Goal: Task Accomplishment & Management: Manage account settings

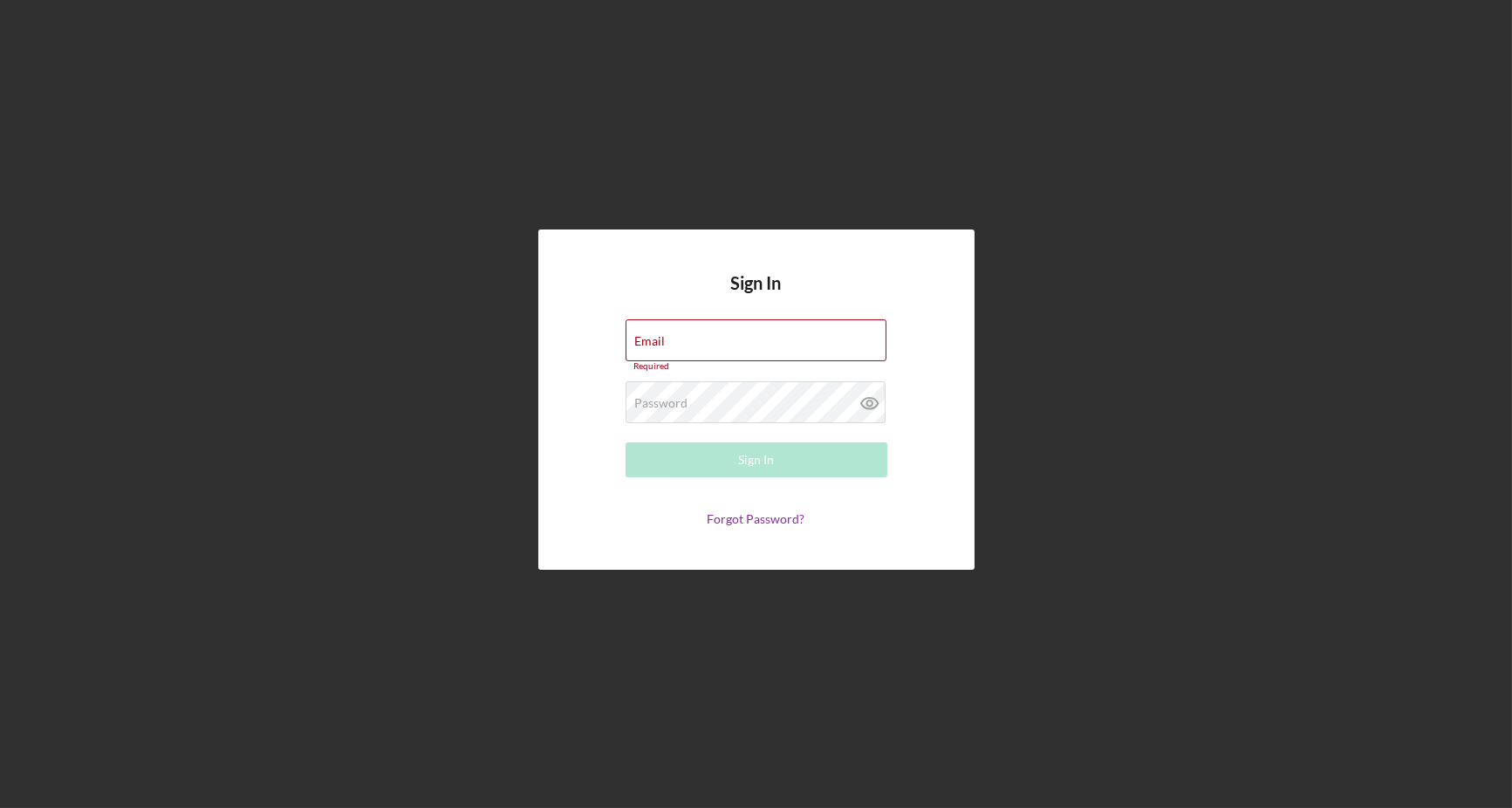
type input "[EMAIL_ADDRESS][DOMAIN_NAME]"
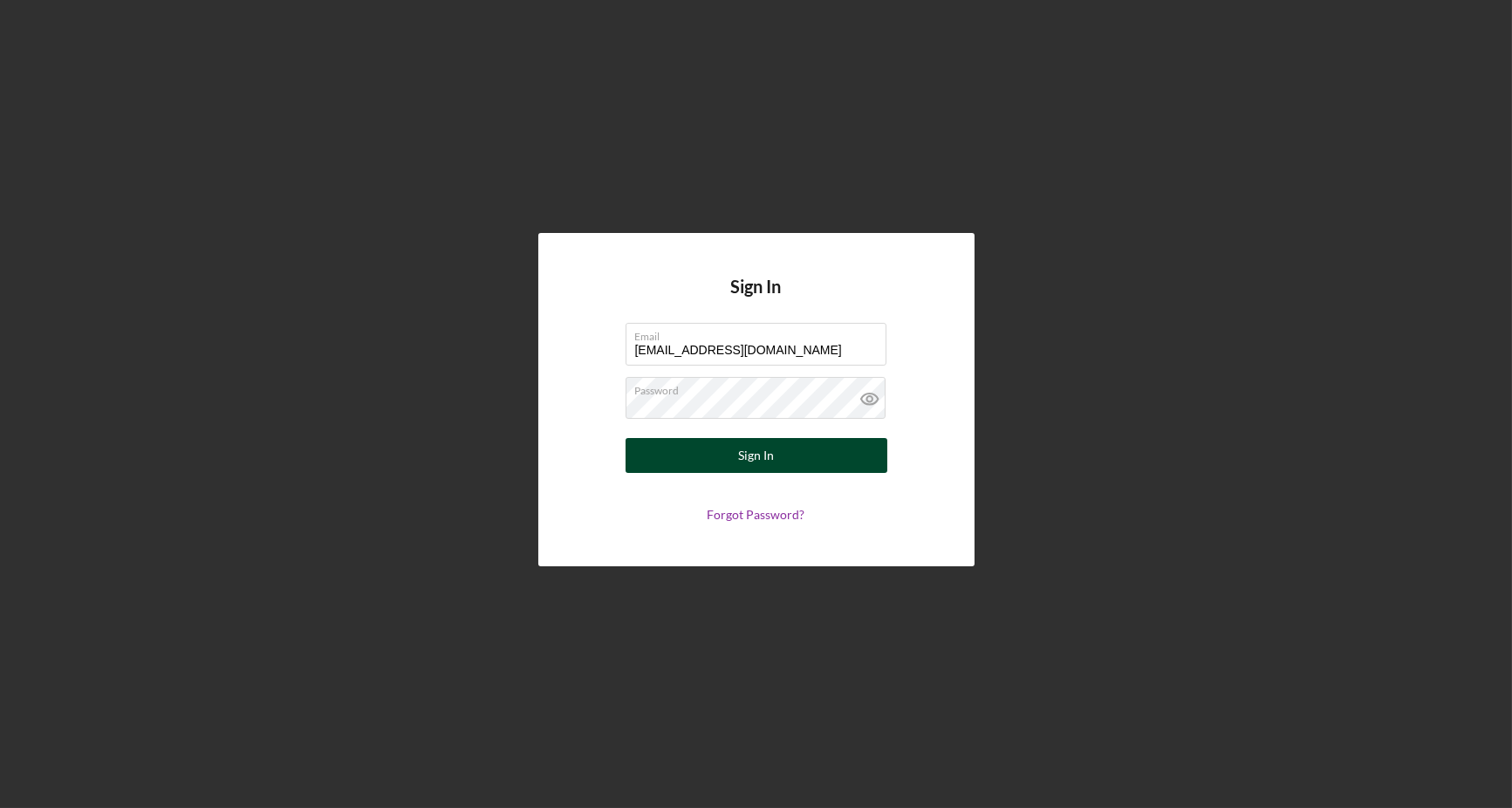
click at [753, 458] on div "Sign In" at bounding box center [756, 455] width 36 height 35
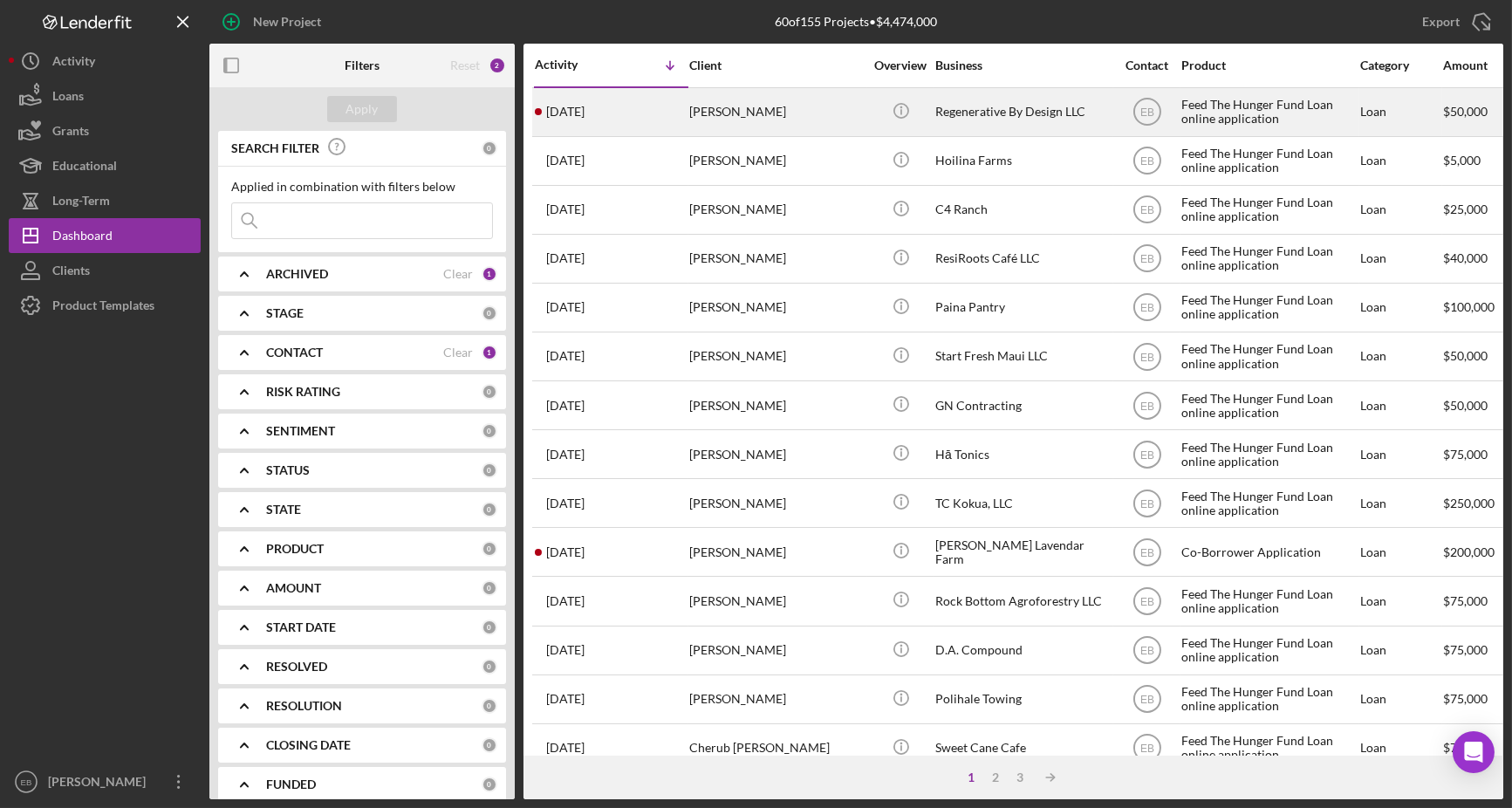
click at [716, 120] on div "[PERSON_NAME]" at bounding box center [777, 112] width 175 height 46
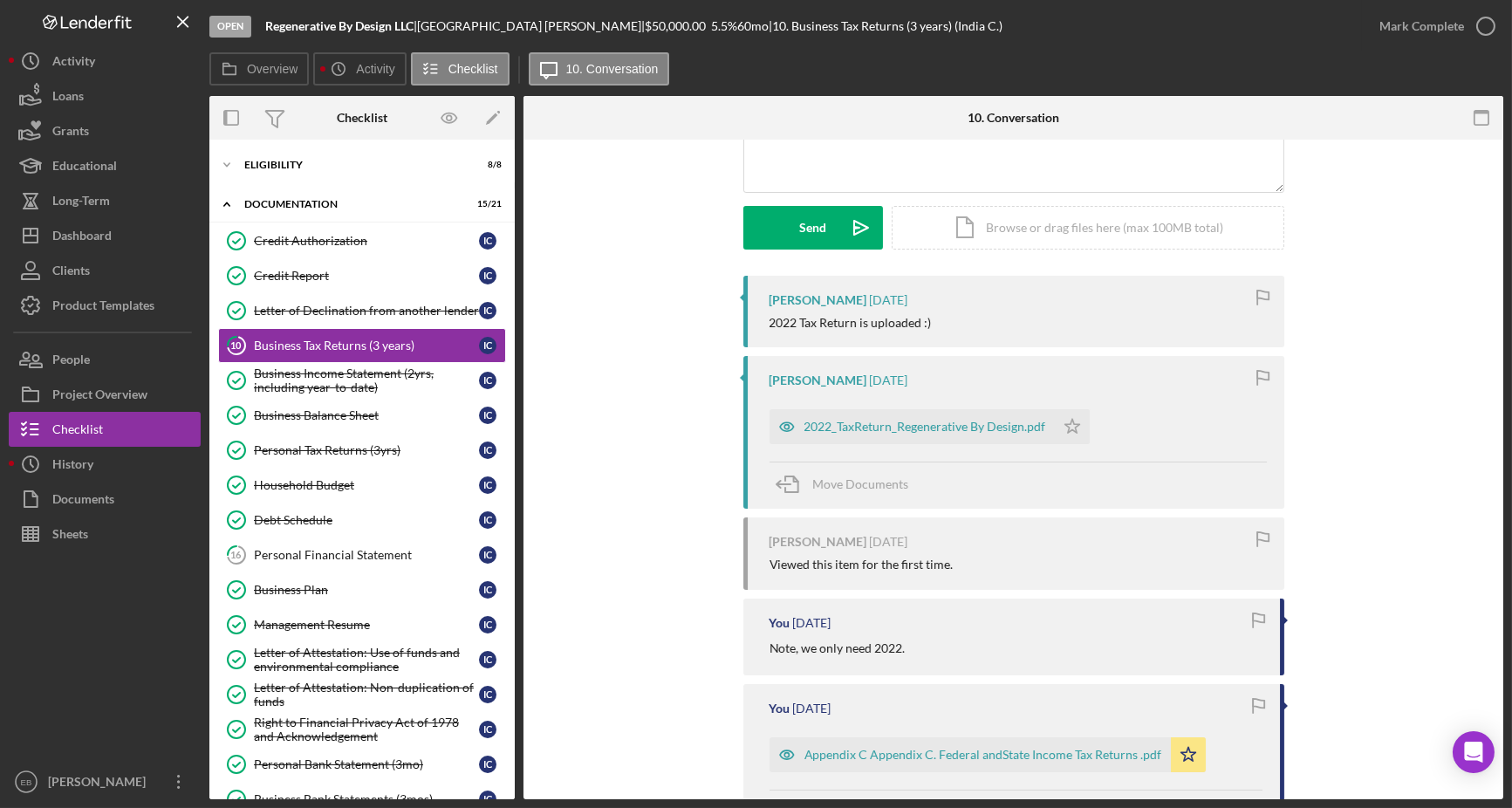
scroll to position [264, 0]
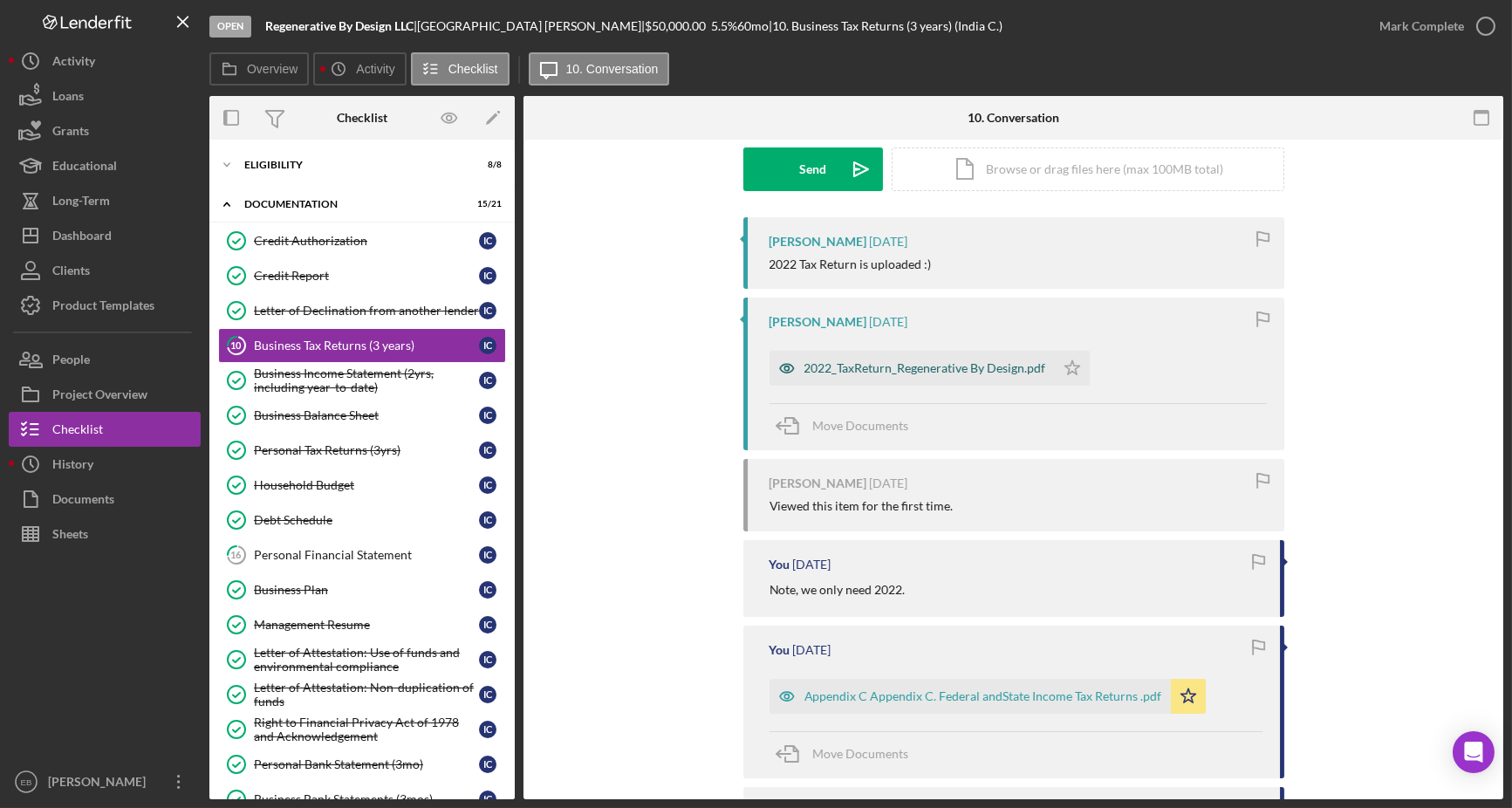
click at [903, 369] on div "2022_TaxReturn_Regenerative By Design.pdf" at bounding box center [925, 368] width 242 height 14
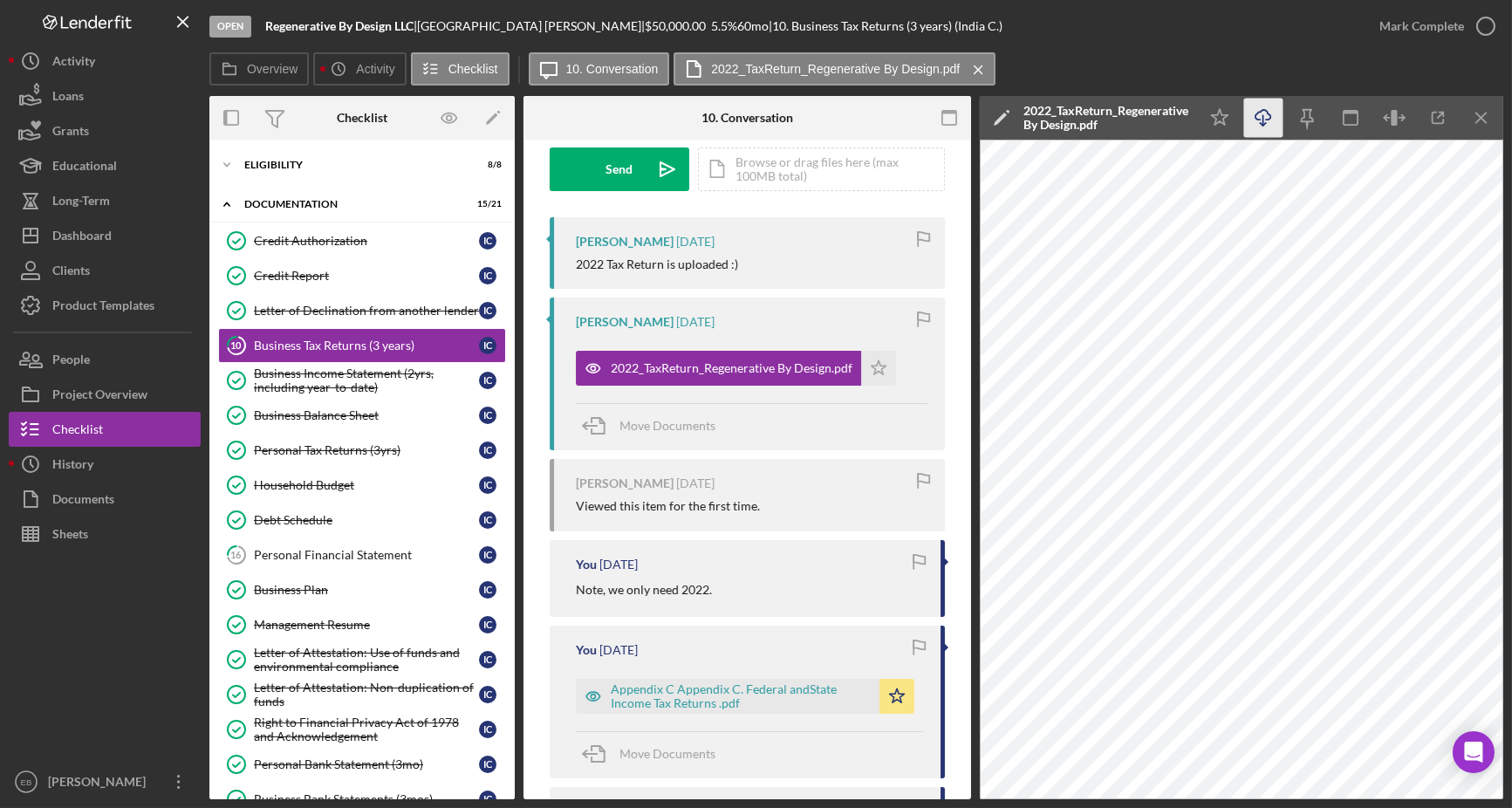
click at [1265, 125] on icon "Icon/Download" at bounding box center [1265, 119] width 40 height 40
click at [1489, 30] on icon "button" at bounding box center [1486, 26] width 43 height 43
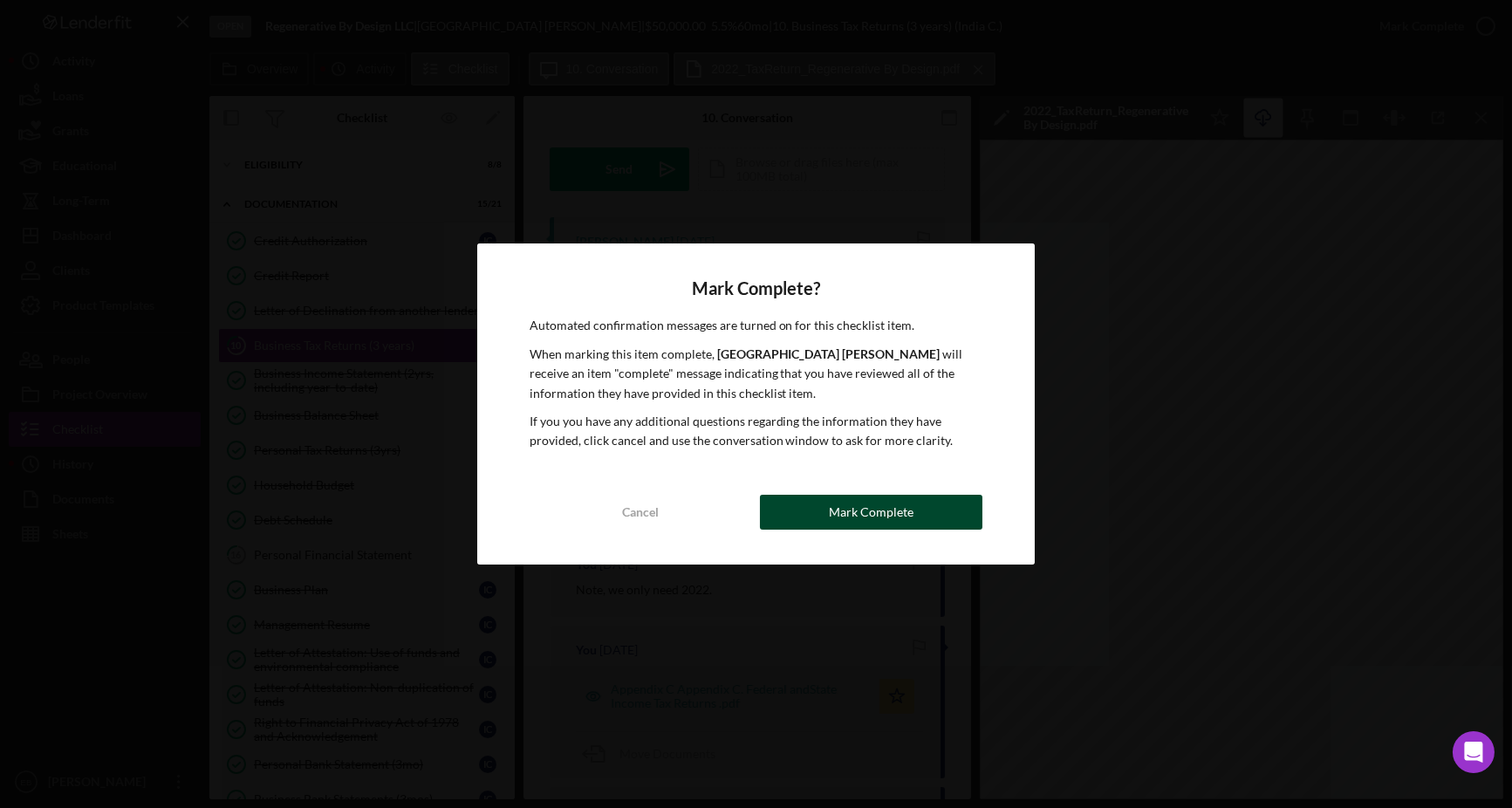
click at [852, 508] on div "Mark Complete" at bounding box center [871, 512] width 85 height 35
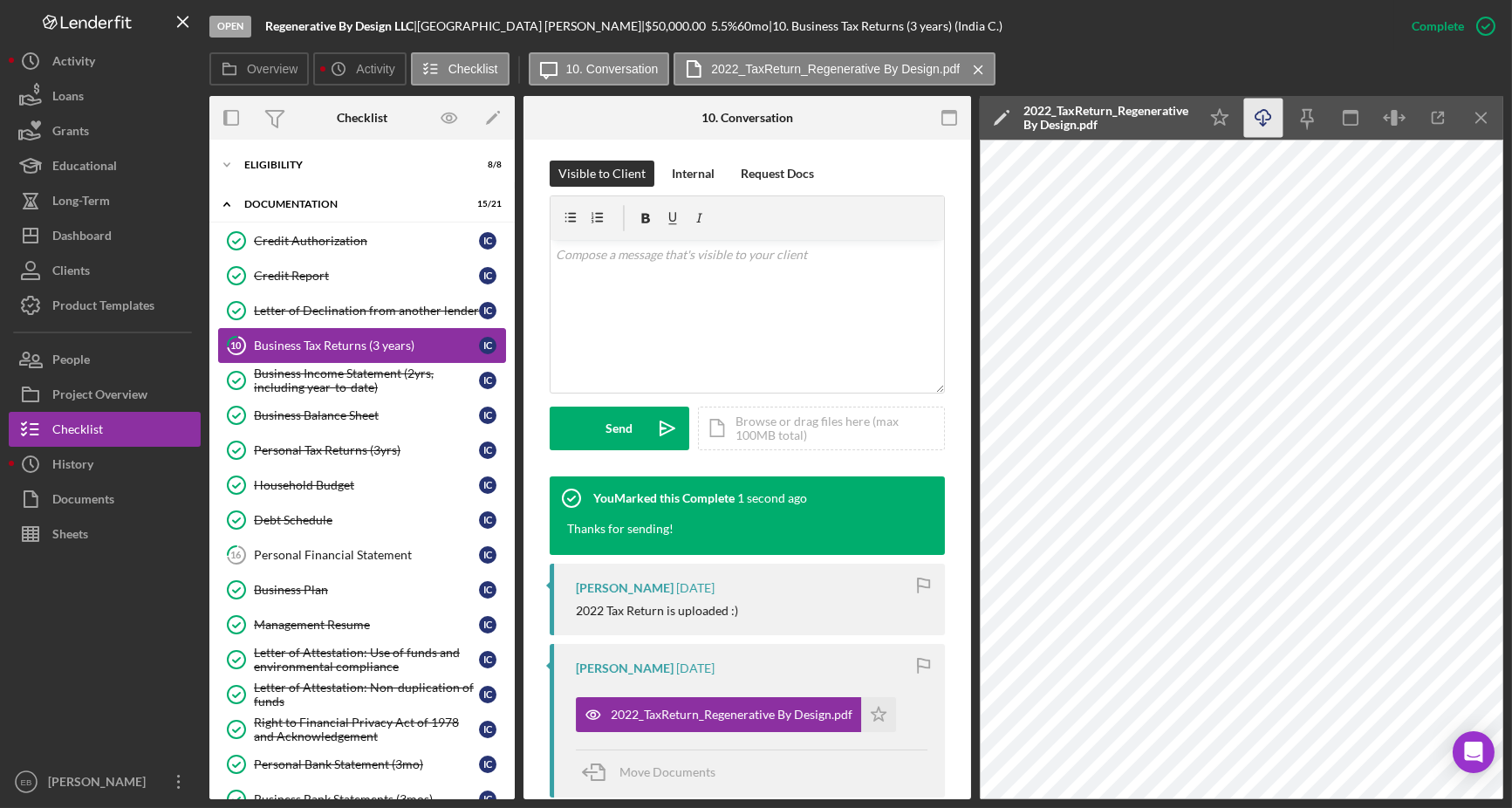
scroll to position [524, 0]
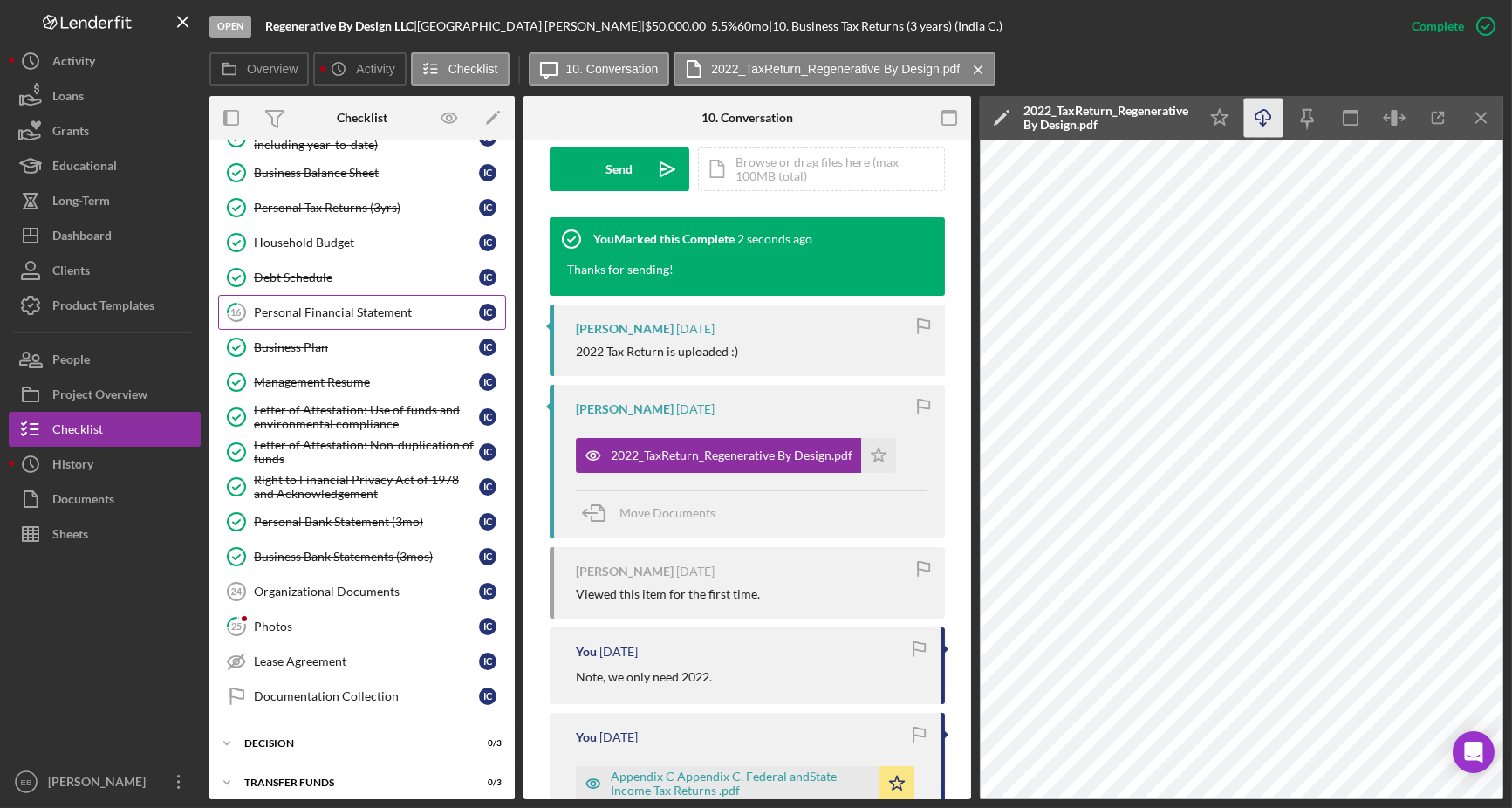
click at [292, 312] on div "Personal Financial Statement" at bounding box center [366, 312] width 225 height 14
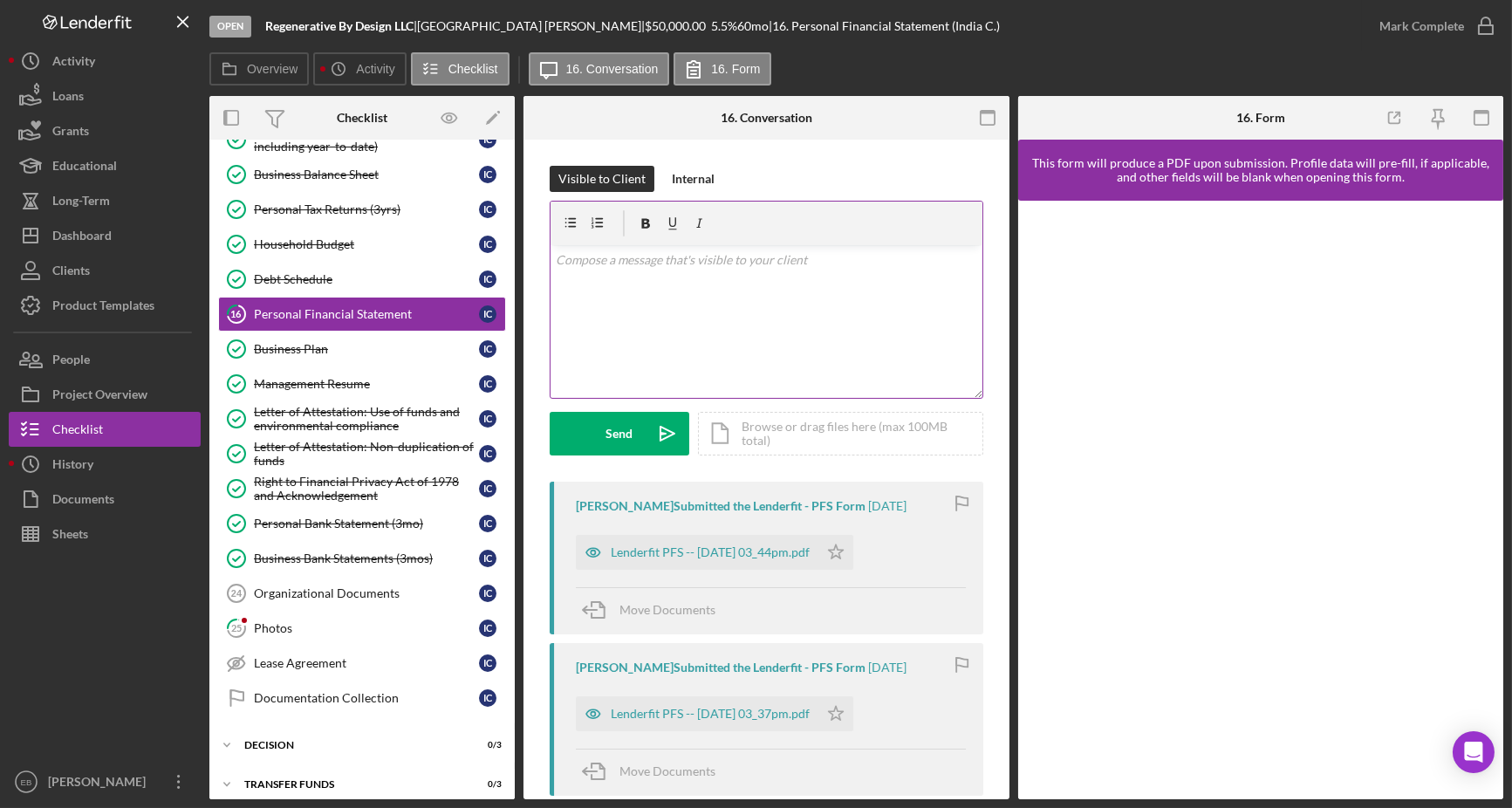
scroll to position [243, 0]
click at [730, 553] on div "Lenderfit PFS -- [DATE] 03_44pm.pdf" at bounding box center [709, 552] width 199 height 14
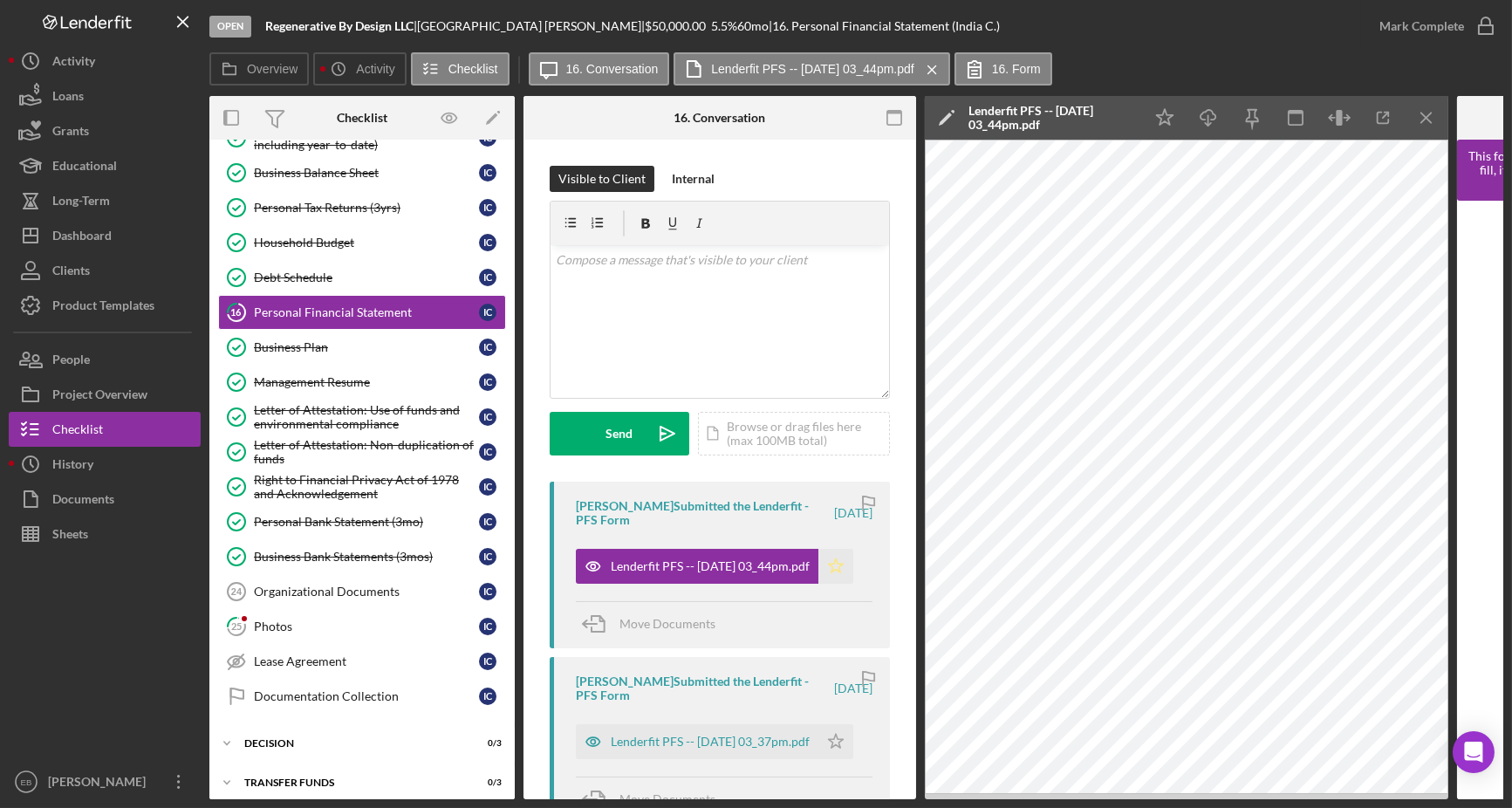
click at [842, 564] on icon "Icon/Star" at bounding box center [836, 565] width 35 height 35
click at [1485, 24] on icon "button" at bounding box center [1486, 26] width 43 height 43
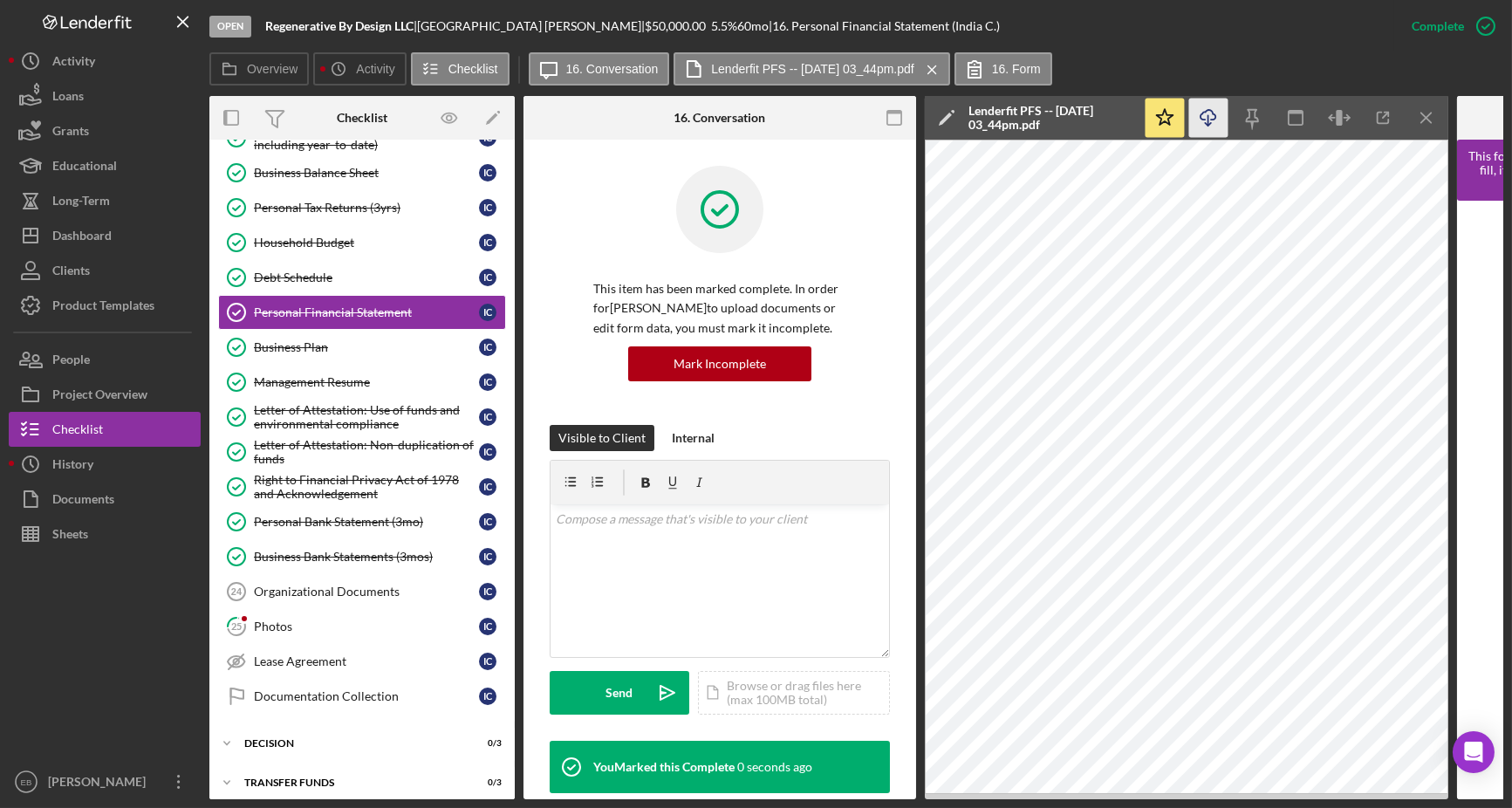
click at [1209, 119] on line "button" at bounding box center [1209, 119] width 0 height 9
click at [287, 609] on link "25 Photos I C" at bounding box center [362, 626] width 288 height 35
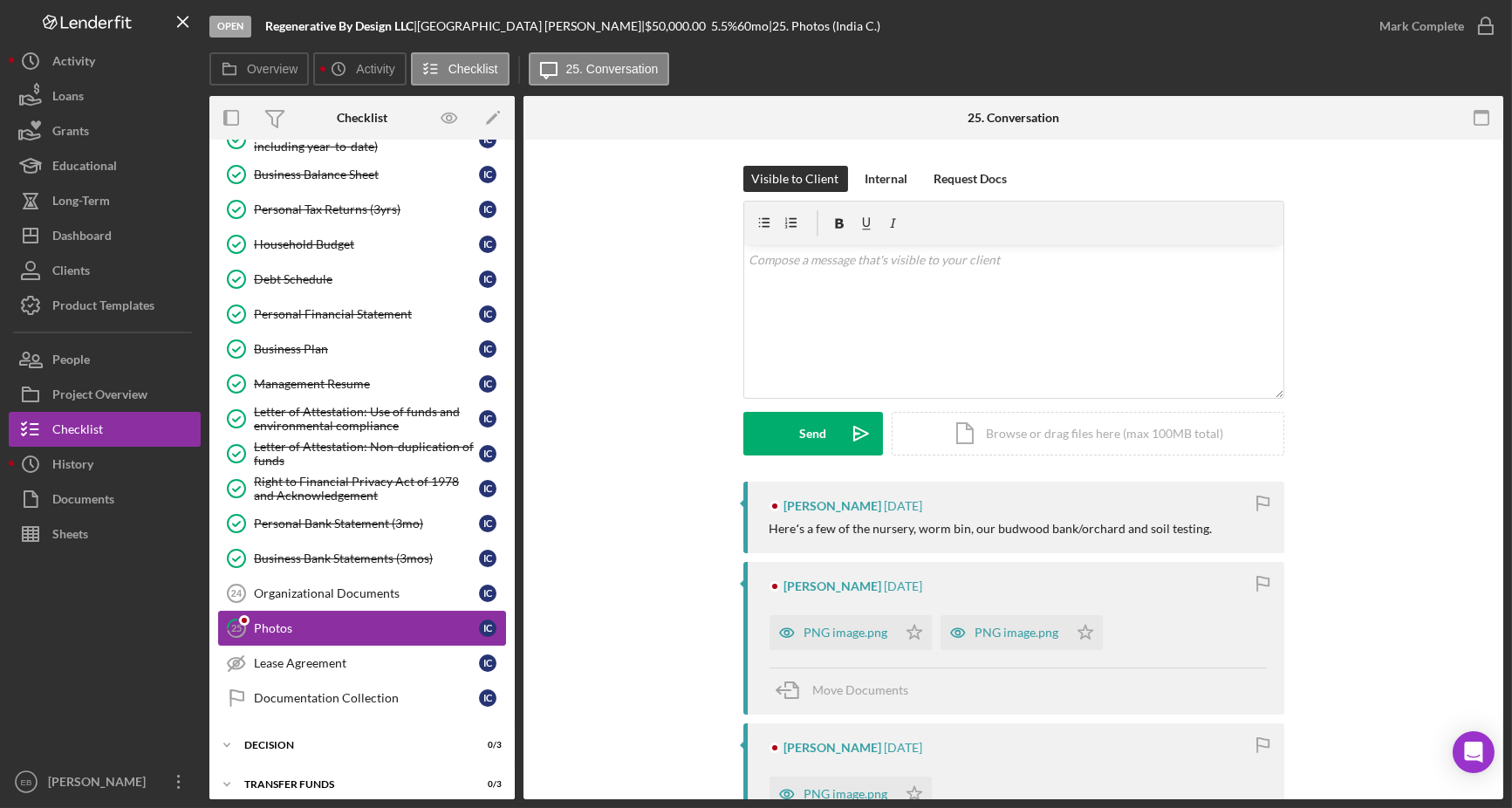
scroll to position [243, 0]
click at [867, 631] on div "PNG image.png" at bounding box center [846, 632] width 84 height 14
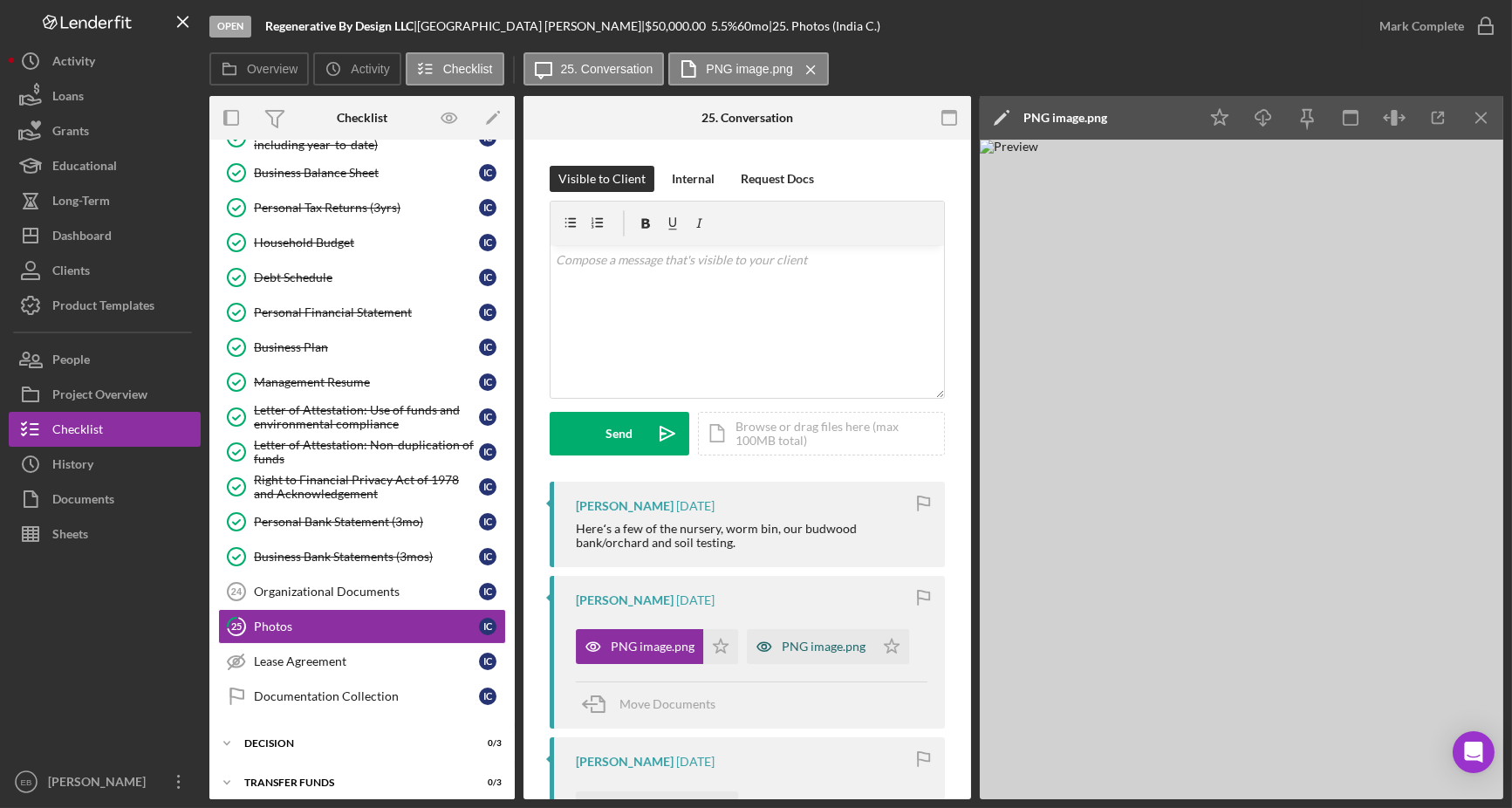
click at [827, 642] on div "PNG image.png" at bounding box center [823, 646] width 84 height 14
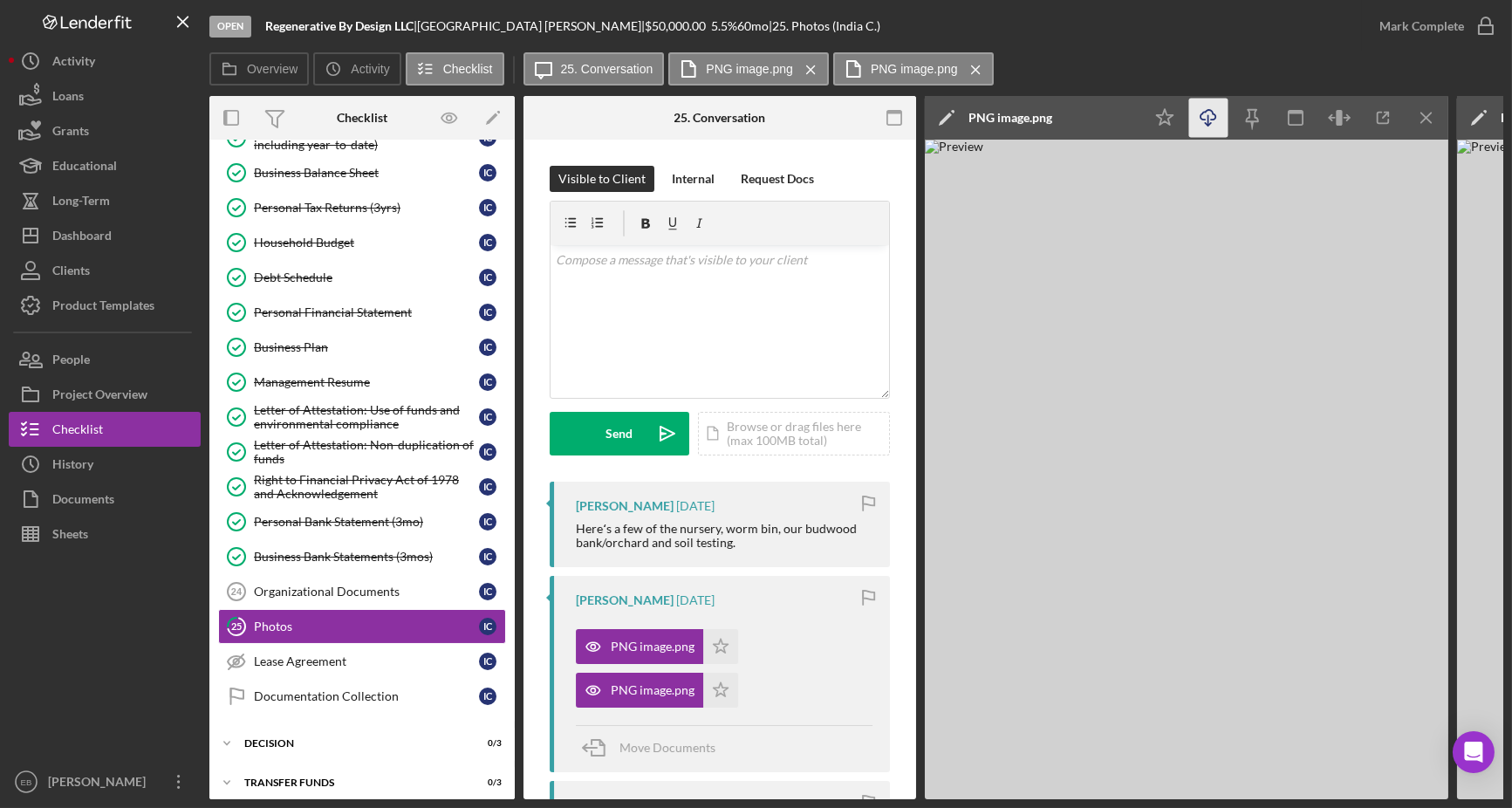
click at [1209, 117] on line "button" at bounding box center [1209, 119] width 0 height 9
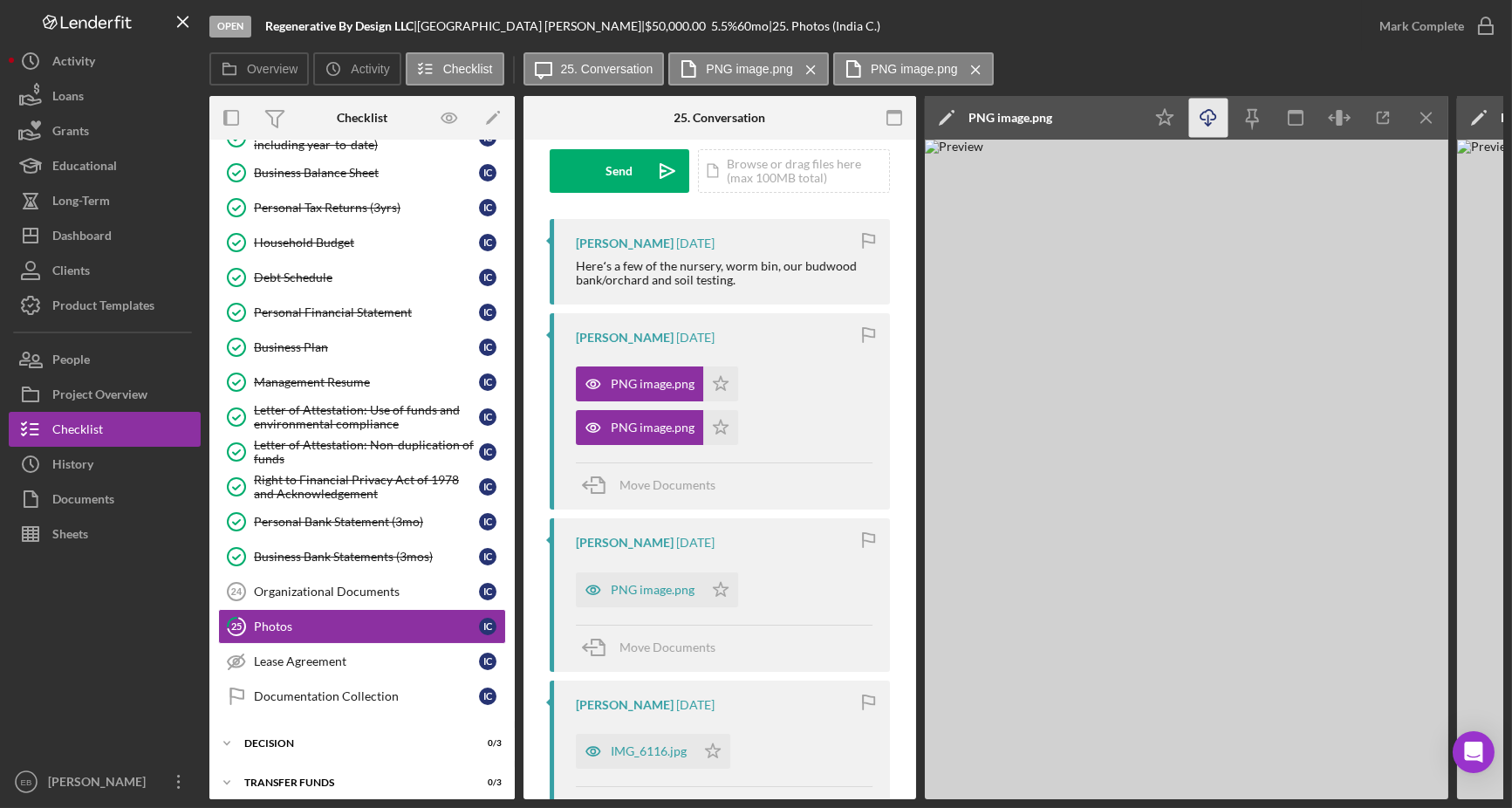
scroll to position [264, 0]
click at [642, 587] on div "PNG image.png" at bounding box center [652, 588] width 84 height 14
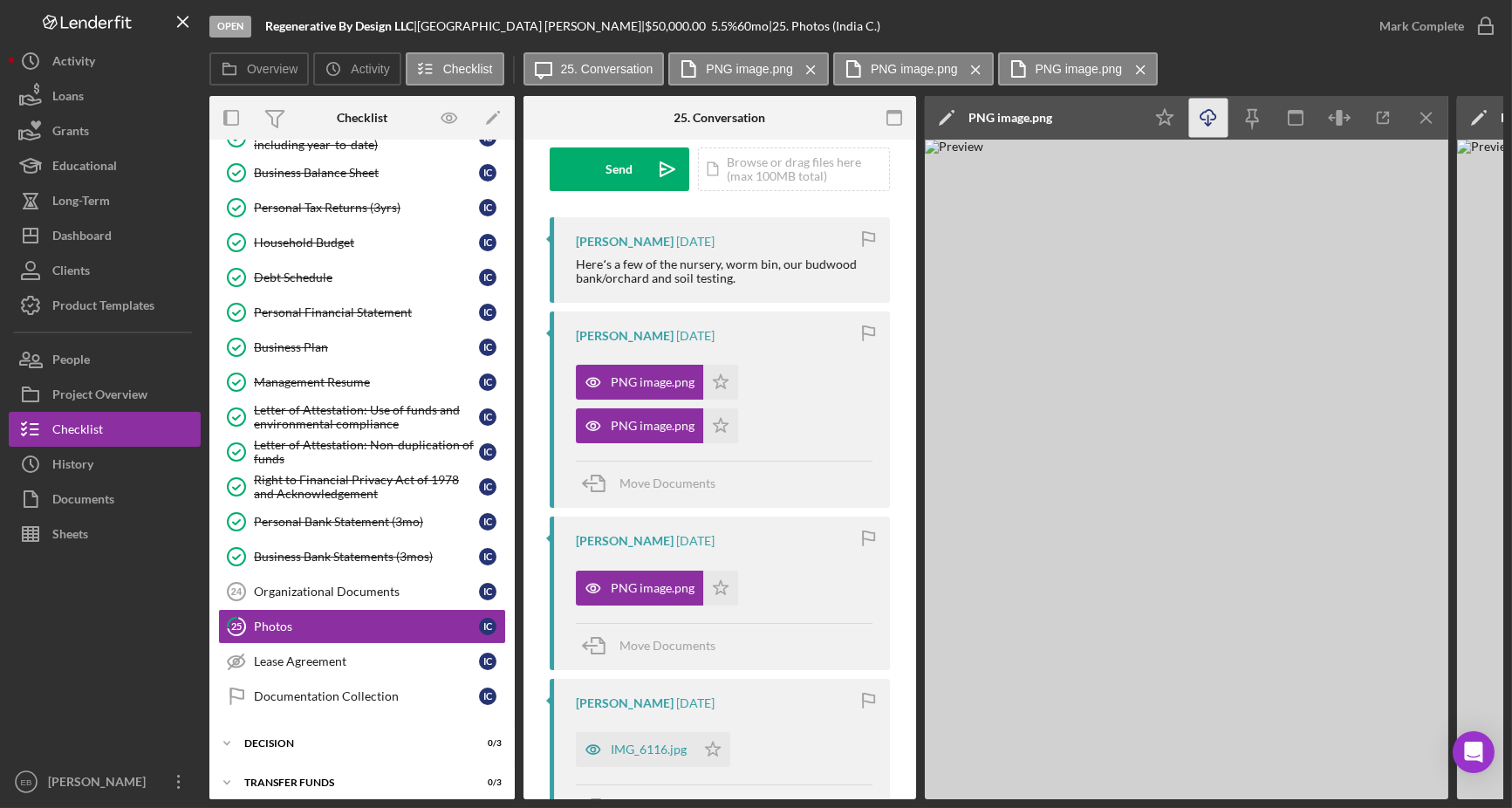
click at [1210, 119] on icon "Icon/Download" at bounding box center [1209, 119] width 40 height 40
click at [648, 756] on div "IMG_6116.jpg" at bounding box center [635, 749] width 119 height 35
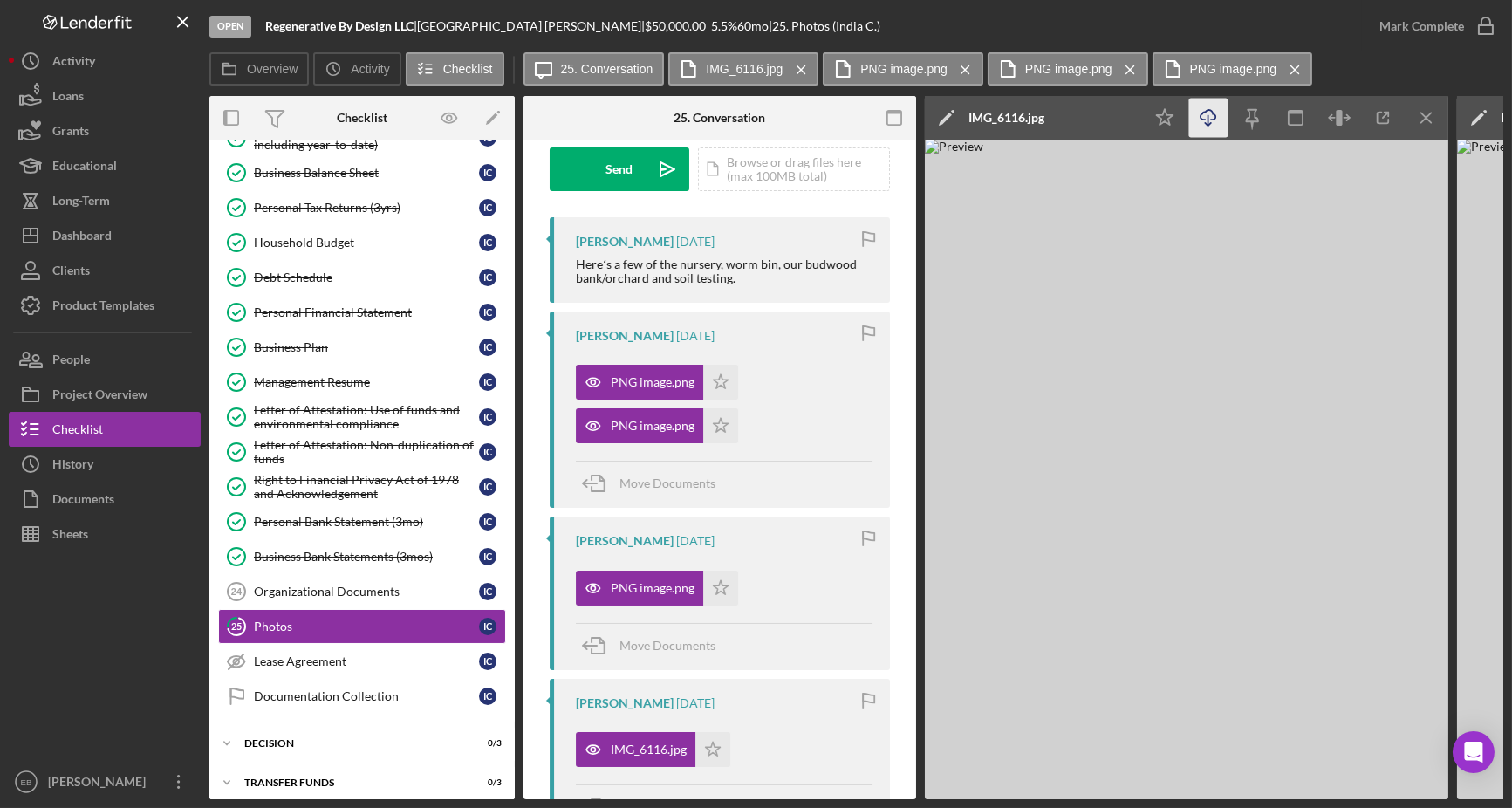
click at [1214, 107] on icon "Icon/Download" at bounding box center [1209, 119] width 40 height 40
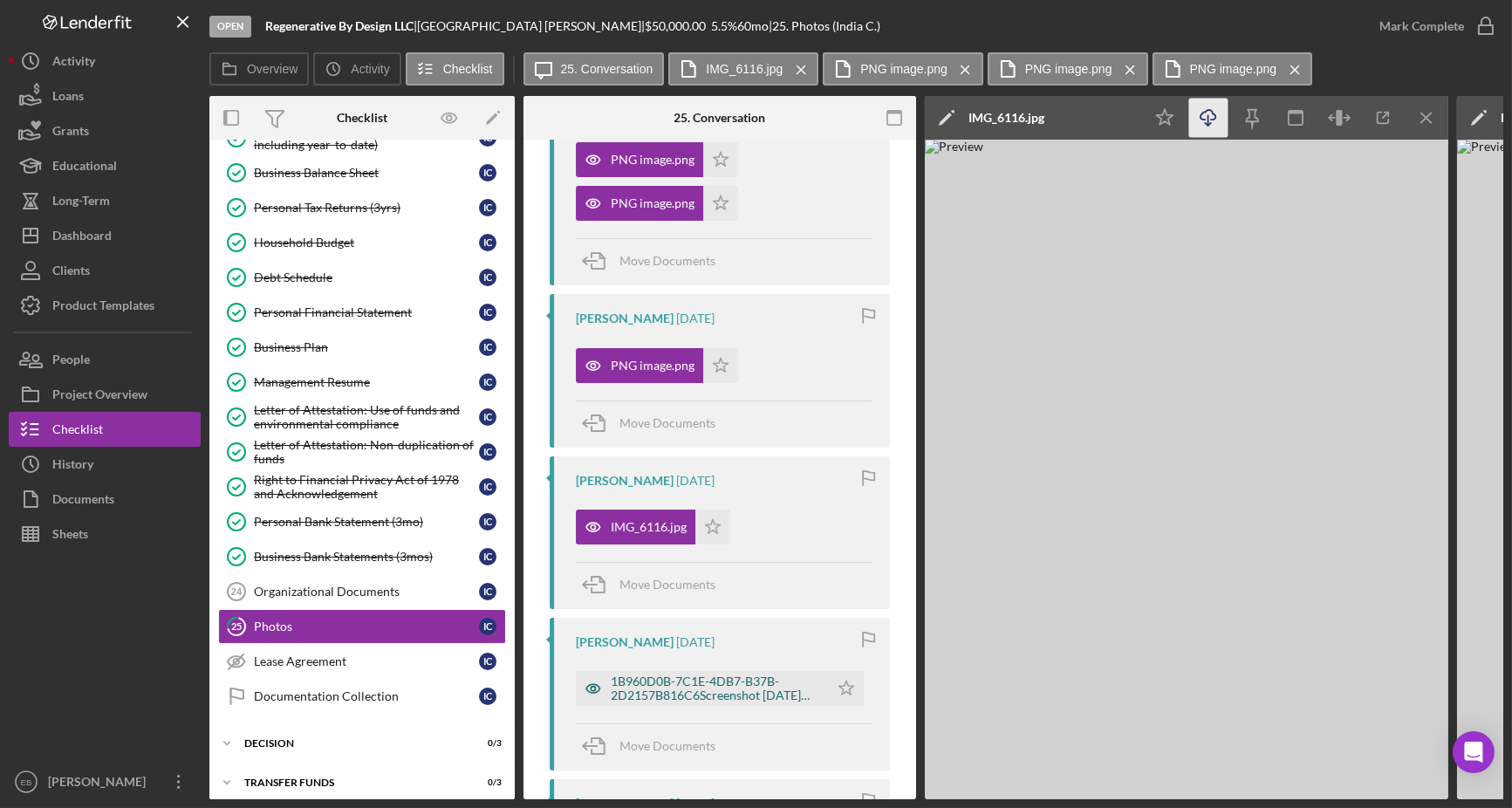
scroll to position [660, 0]
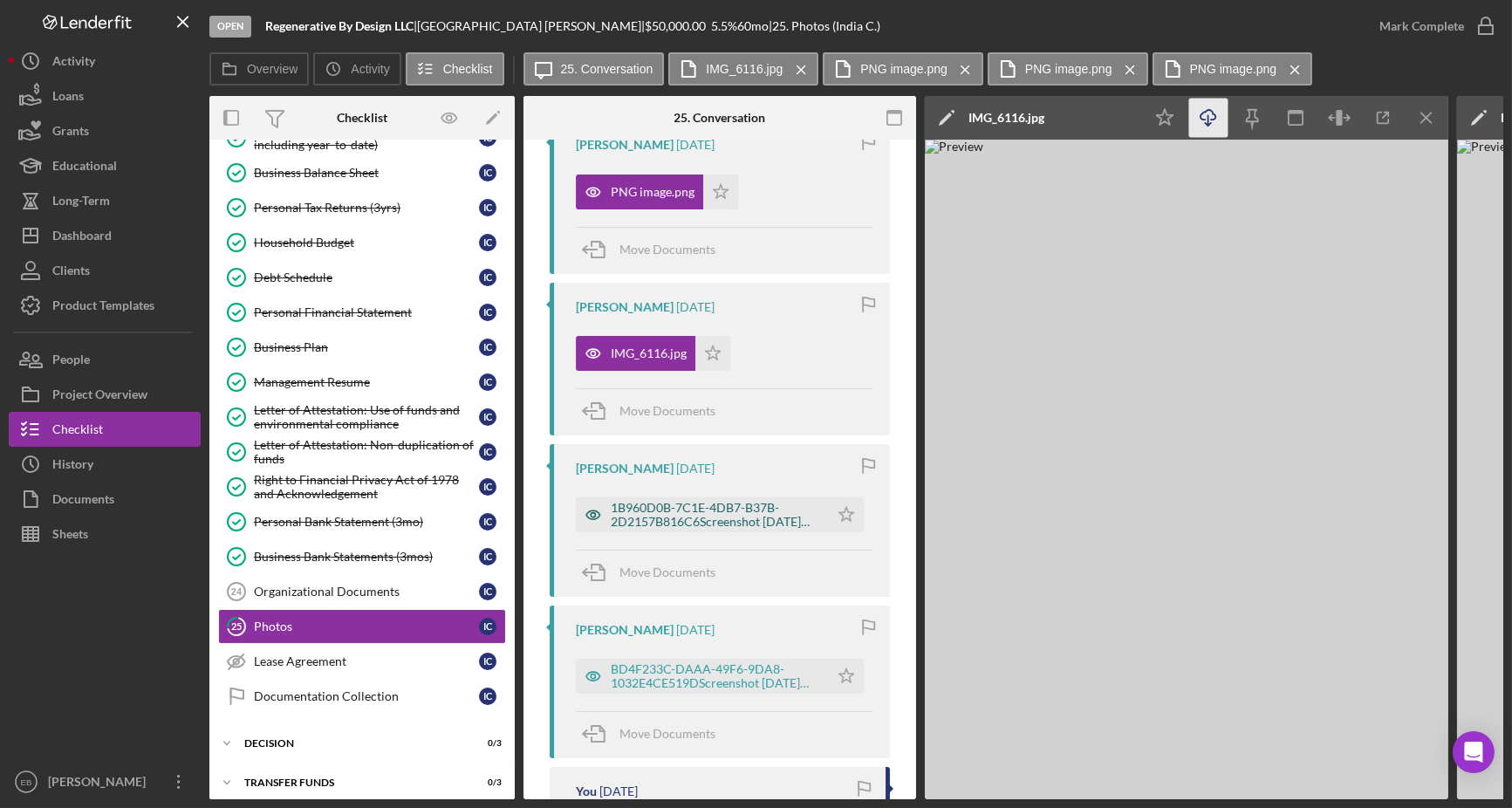
click at [686, 516] on div "1B960D0B-7C1E-4DB7-B37B-2D2157B816C6Screenshot [DATE] 1.48.17 PM.png" at bounding box center [715, 515] width 210 height 28
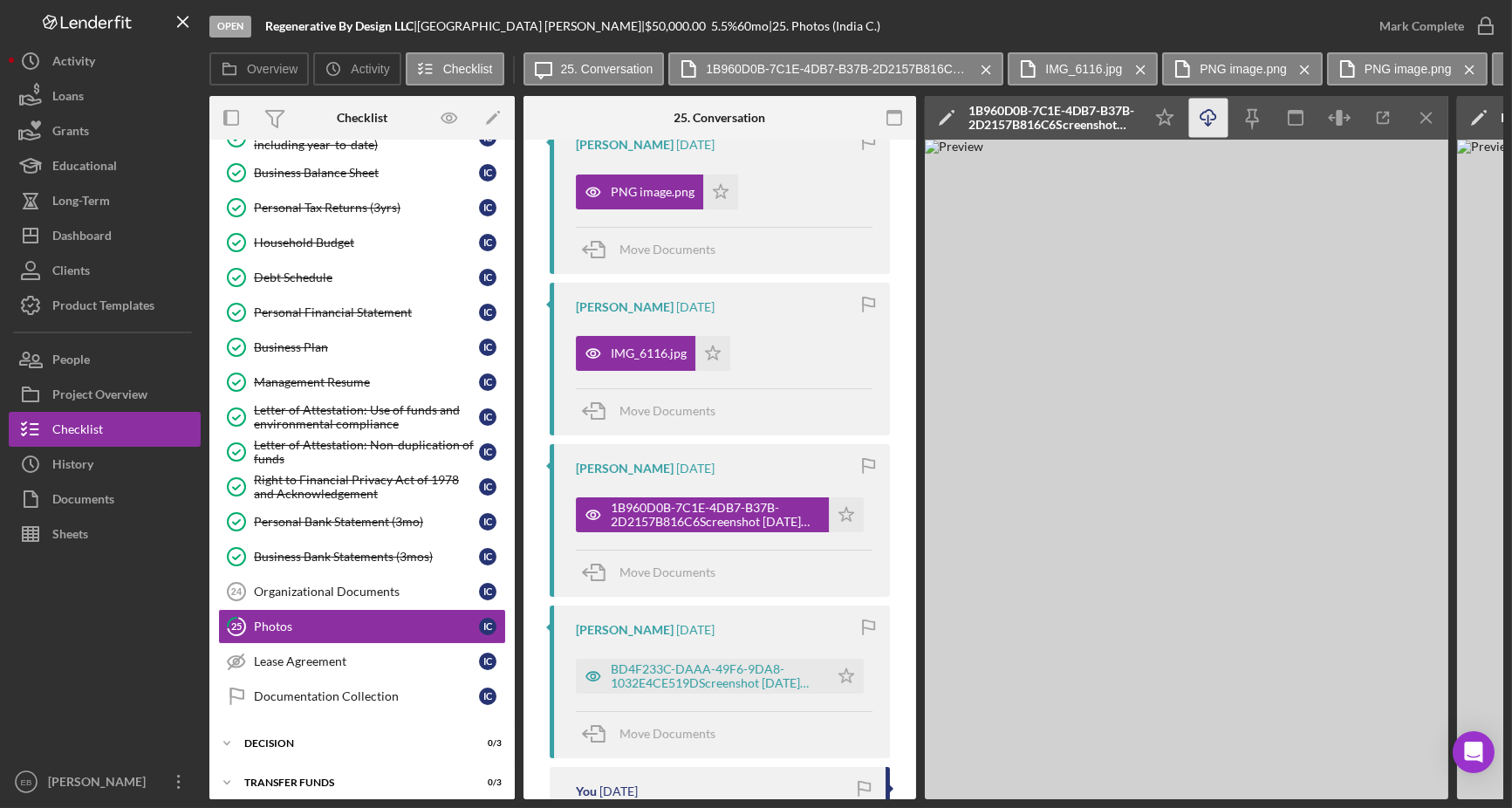
click at [1202, 117] on icon "Icon/Download" at bounding box center [1209, 119] width 40 height 40
click at [646, 677] on div "BD4F233C-DAAA-49F6-9DA8-1032E4CE519DScreenshot [DATE] 1.44.40 PM.png" at bounding box center [715, 676] width 210 height 28
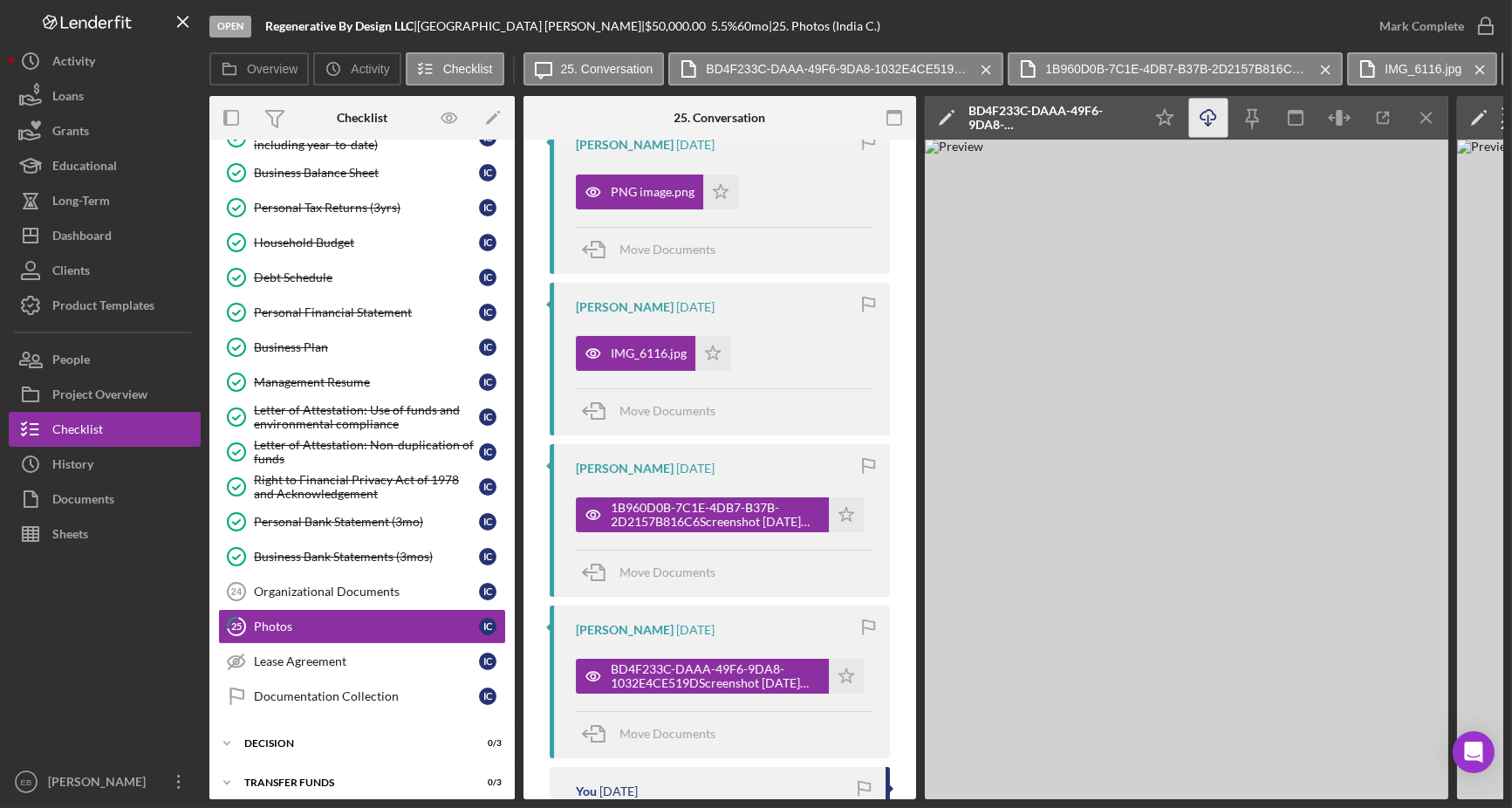
click at [1210, 124] on icon "Icon/Download" at bounding box center [1209, 119] width 40 height 40
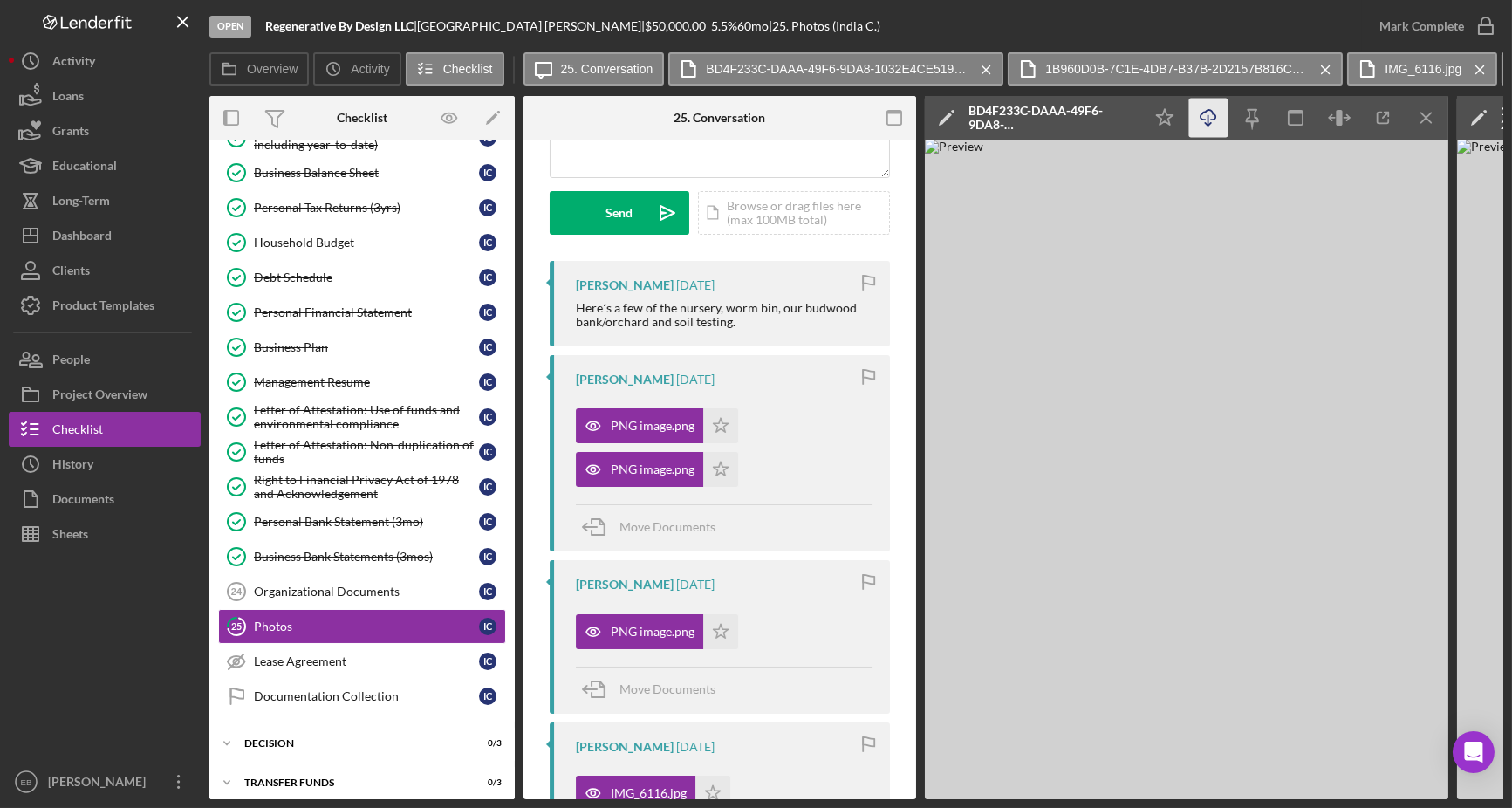
scroll to position [132, 0]
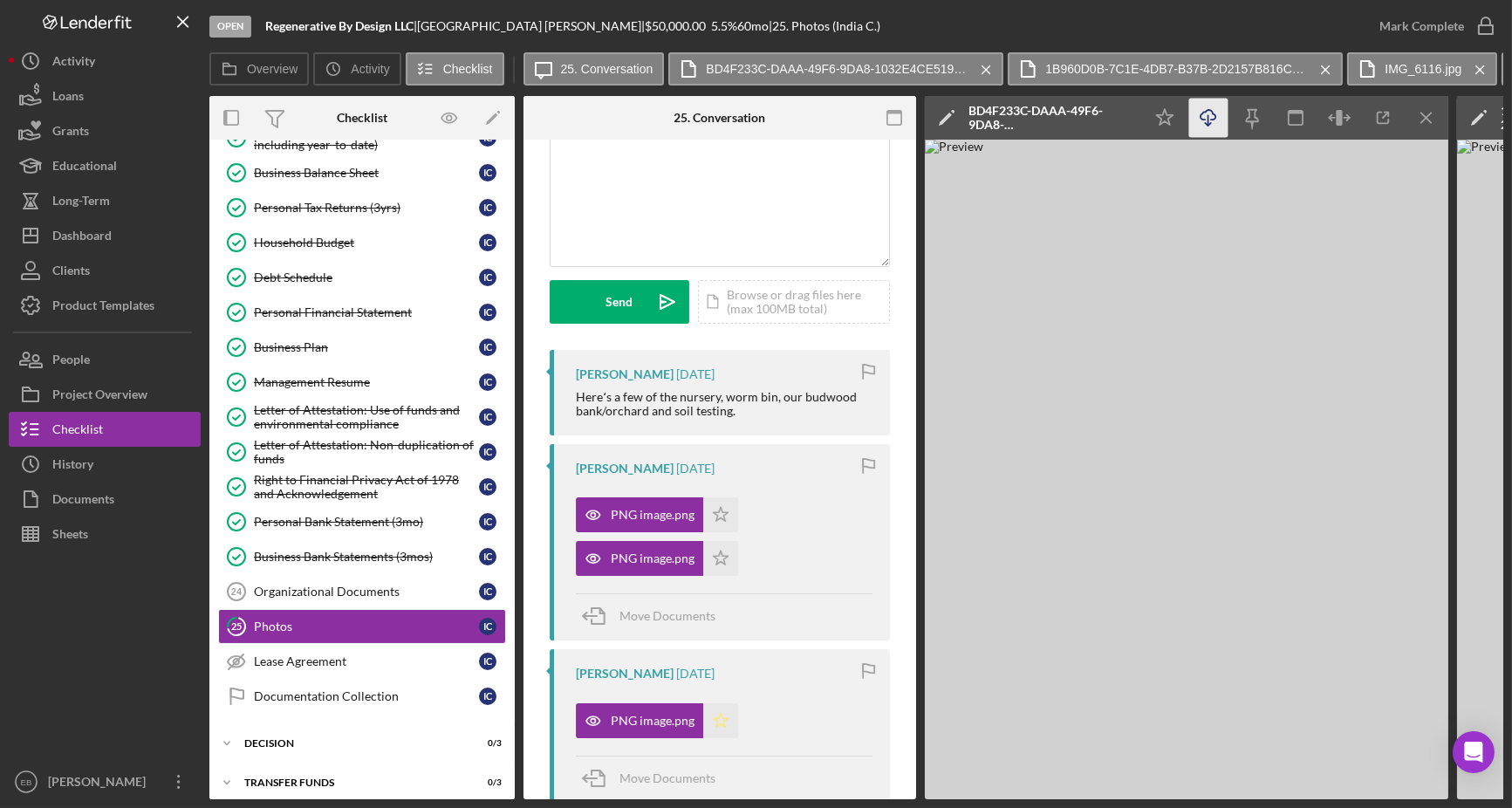
click at [712, 715] on icon "Icon/Star" at bounding box center [721, 721] width 35 height 35
click at [1485, 33] on icon "button" at bounding box center [1486, 26] width 43 height 43
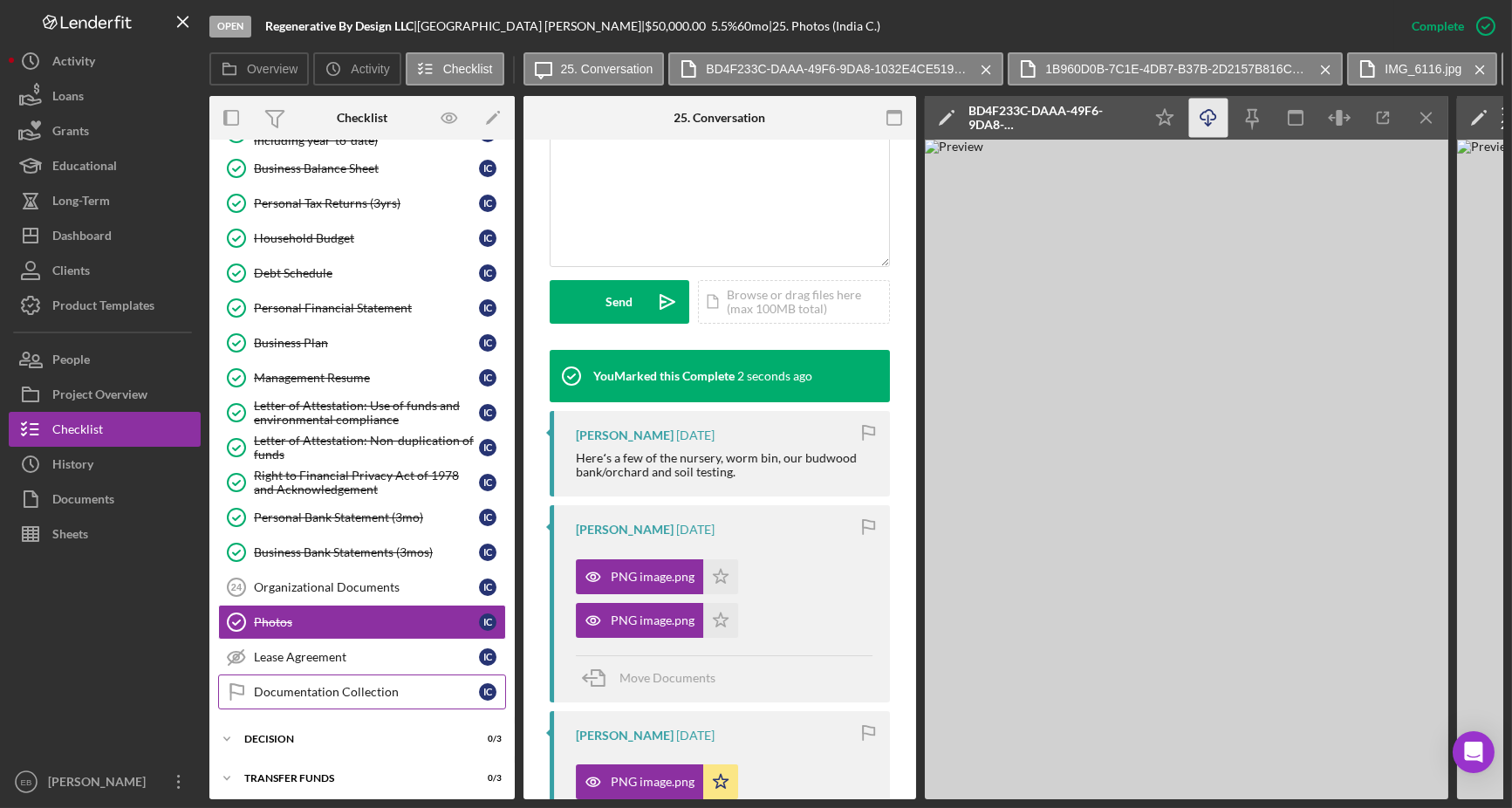
scroll to position [247, 0]
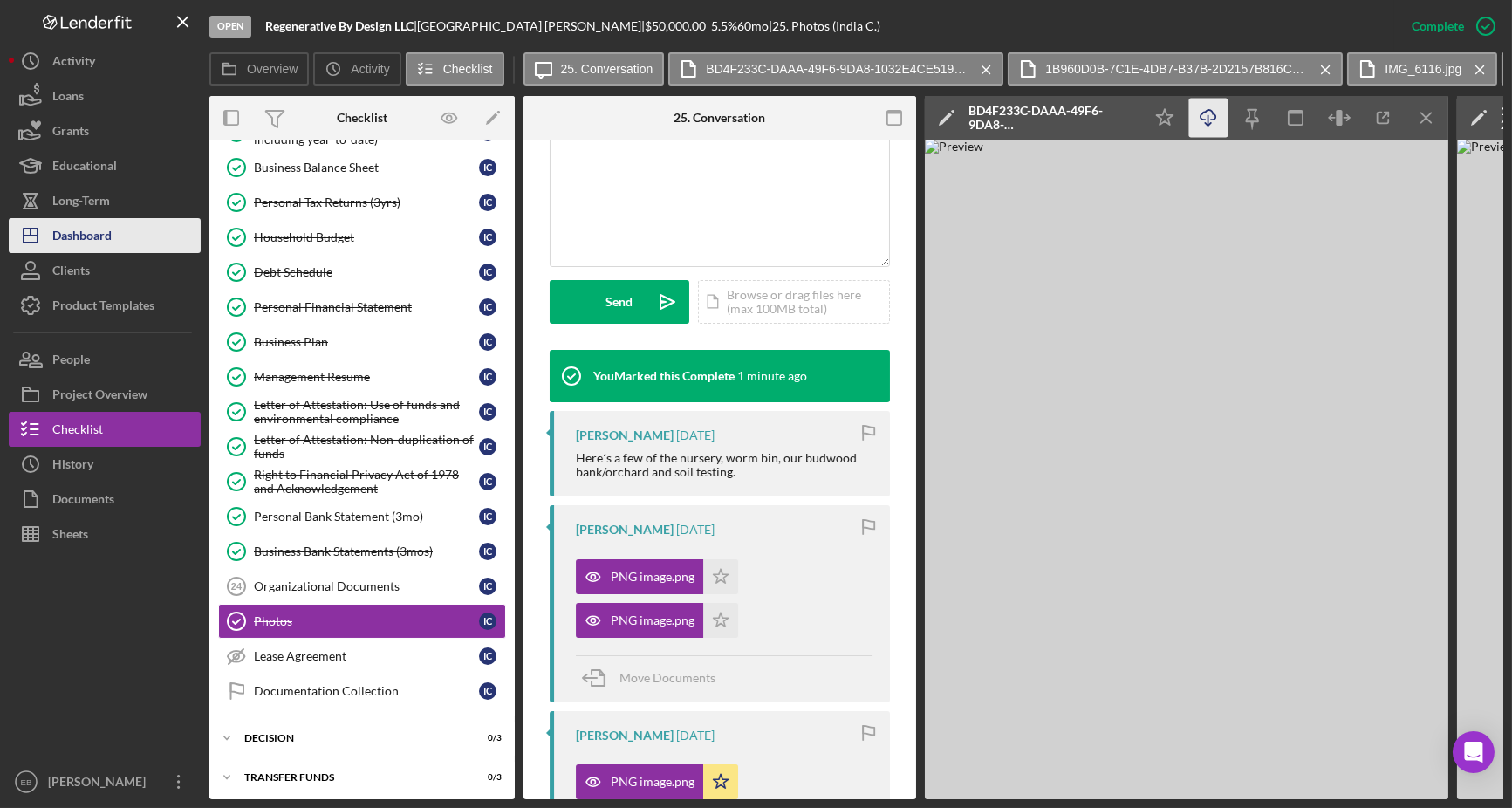
click at [88, 243] on div "Dashboard" at bounding box center [82, 238] width 59 height 40
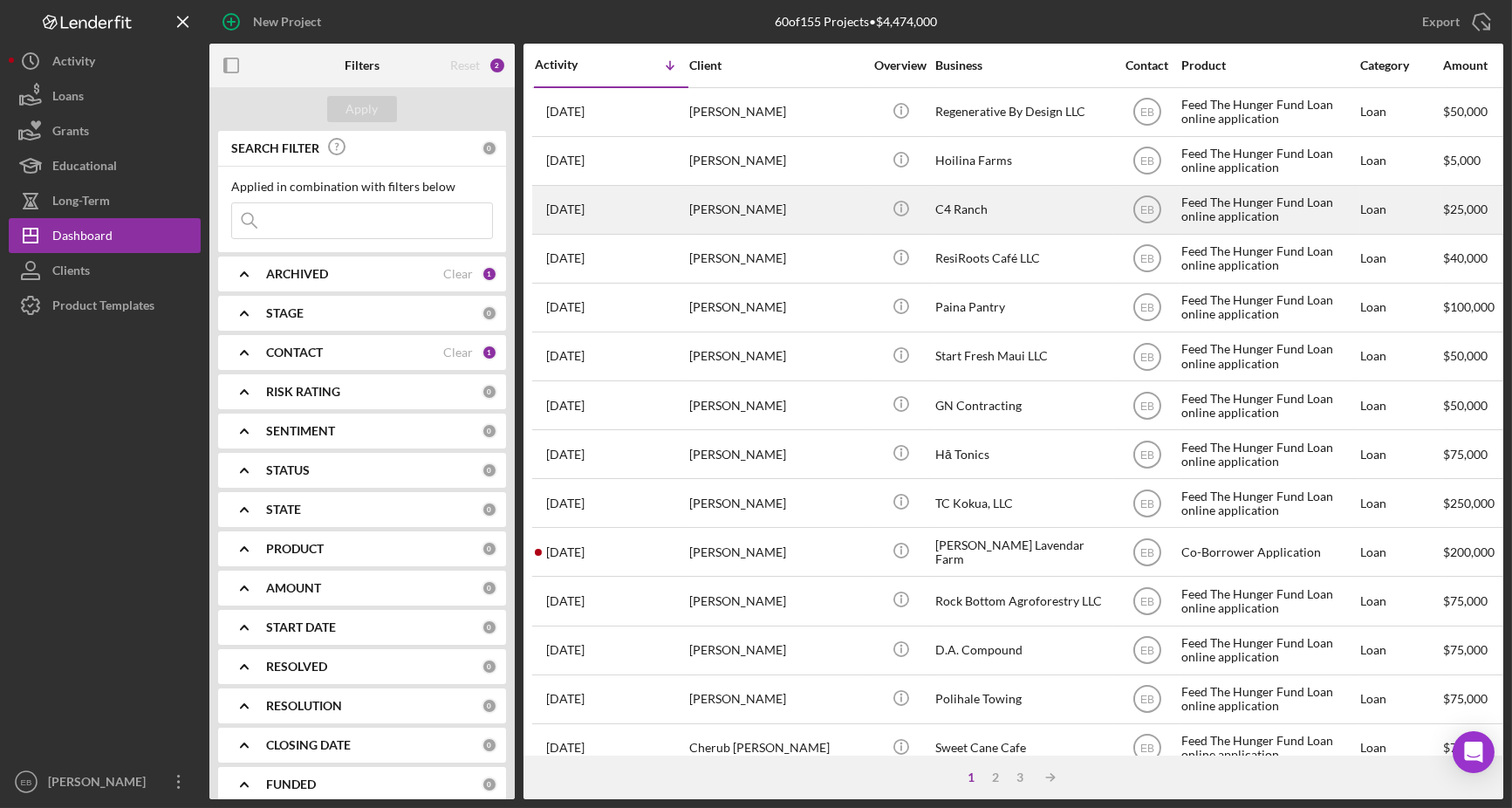
click at [736, 205] on div "[PERSON_NAME]" at bounding box center [777, 209] width 175 height 46
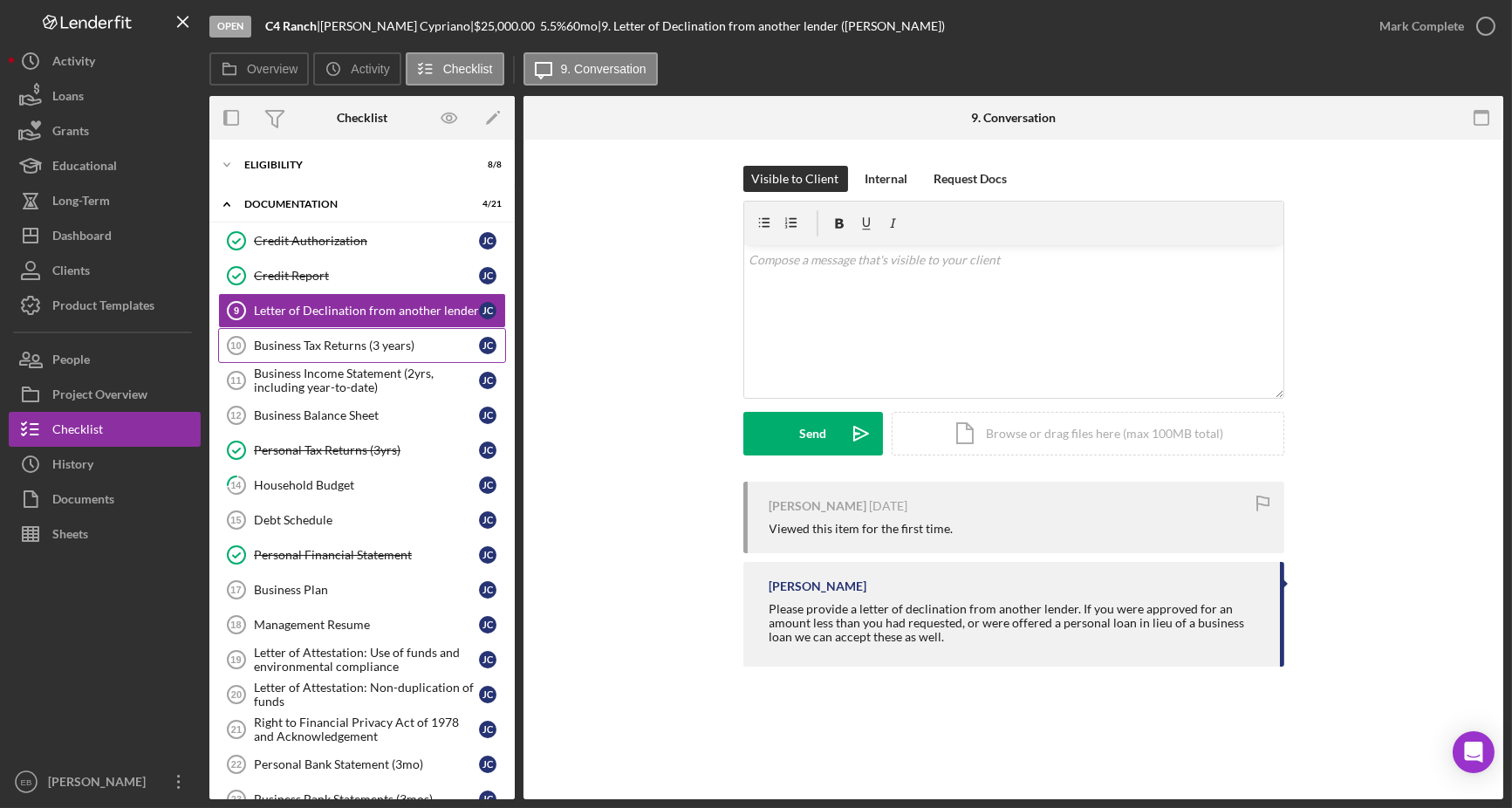
click at [329, 341] on div "Business Tax Returns (3 years)" at bounding box center [366, 345] width 225 height 14
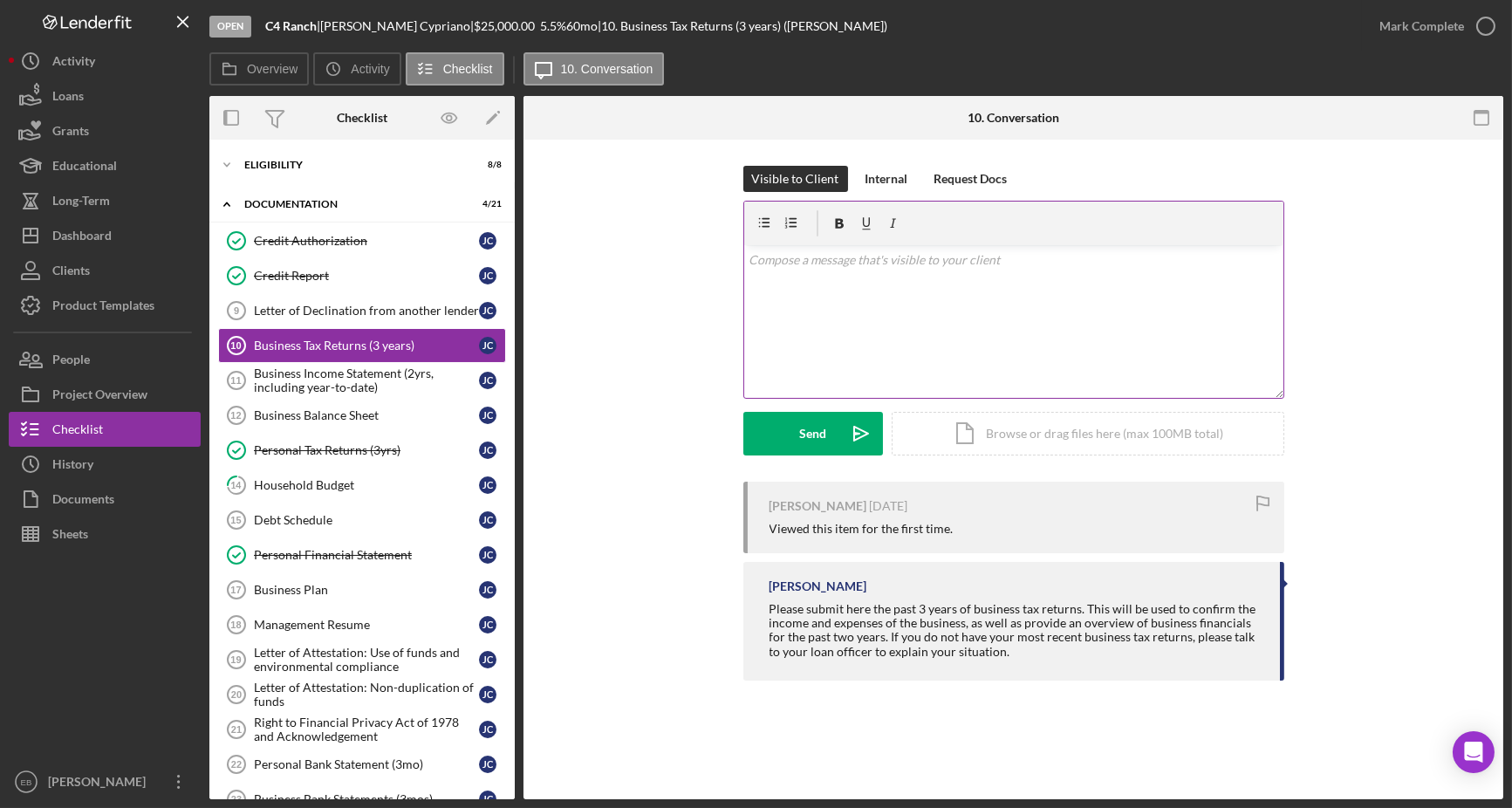
click at [945, 263] on p at bounding box center [1013, 260] width 530 height 19
click at [793, 438] on button "Send Icon/icon-invite-send" at bounding box center [813, 434] width 139 height 43
